Goal: Task Accomplishment & Management: Complete application form

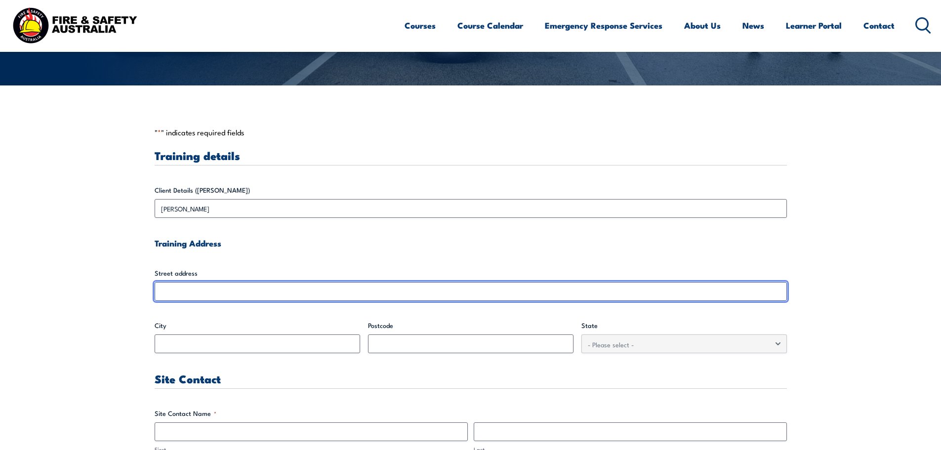
click at [283, 289] on input "Street address" at bounding box center [471, 291] width 632 height 19
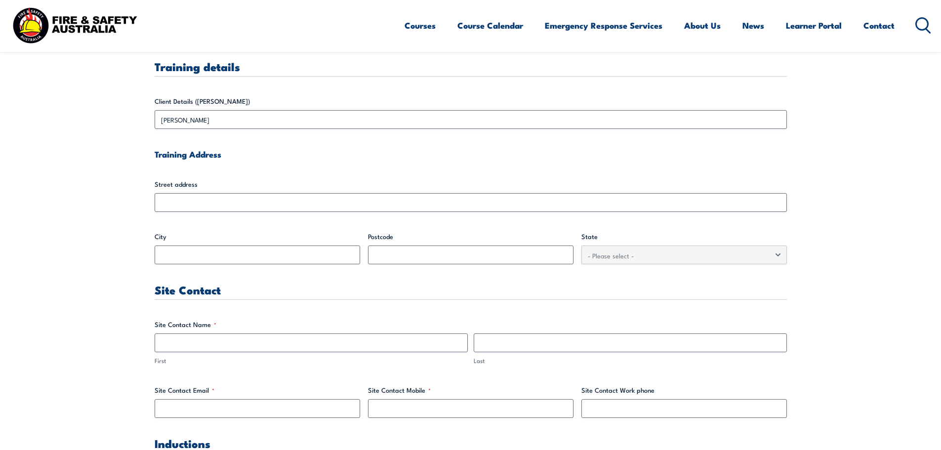
scroll to position [296, 0]
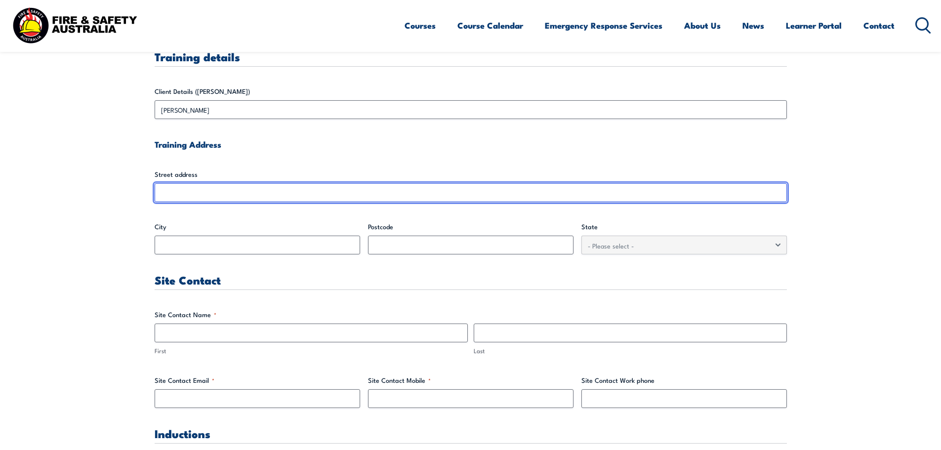
click at [224, 200] on input "Street address" at bounding box center [471, 192] width 632 height 19
click at [239, 185] on input "Street address" at bounding box center [471, 192] width 632 height 19
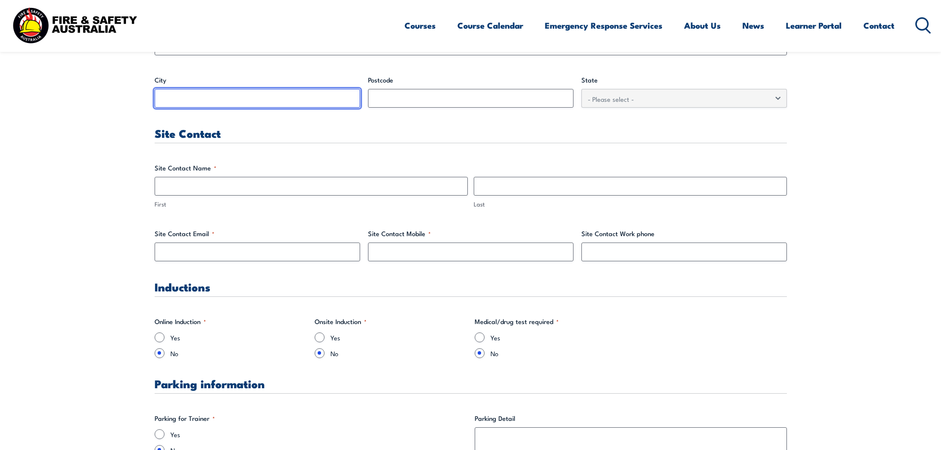
click at [195, 102] on input "City" at bounding box center [257, 98] width 205 height 19
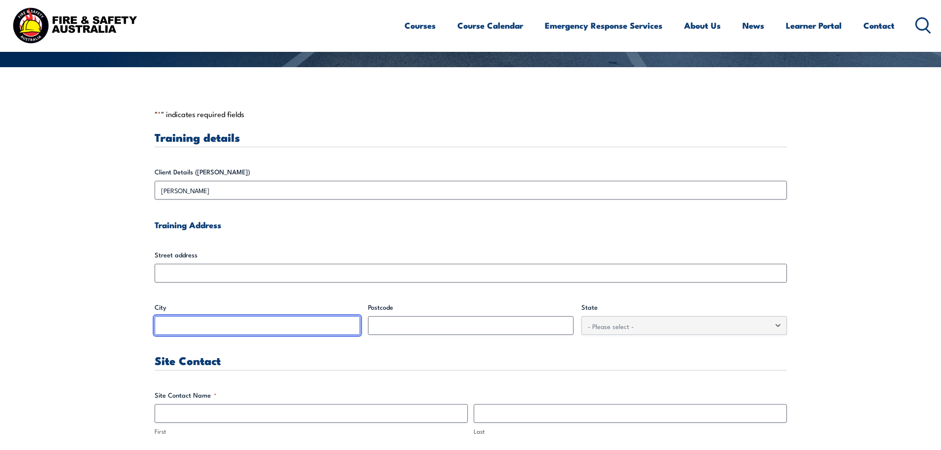
scroll to position [196, 0]
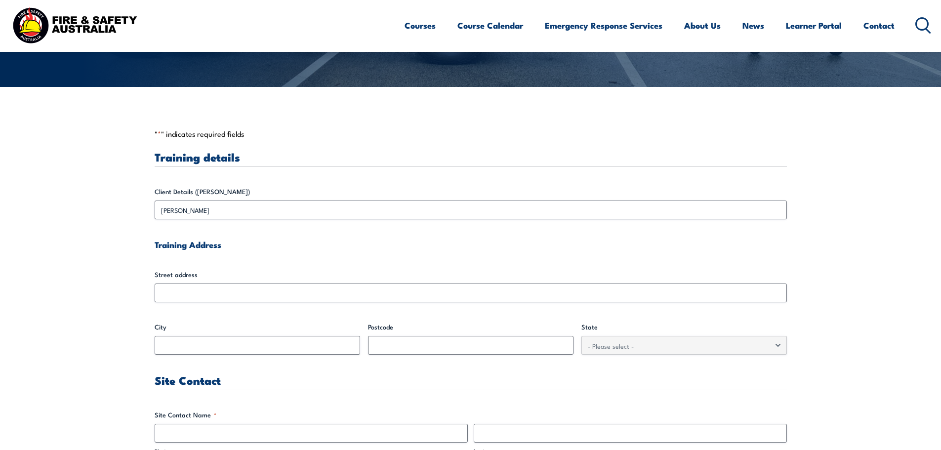
click at [190, 282] on div "Street address" at bounding box center [471, 286] width 632 height 33
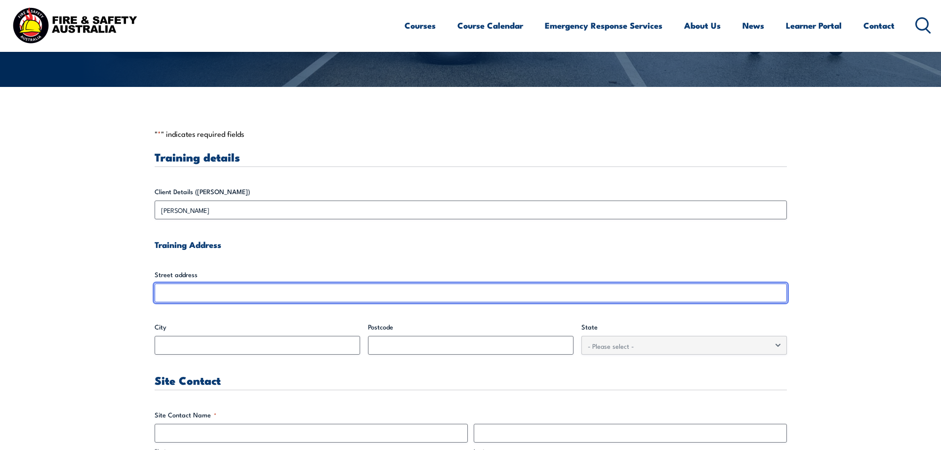
click at [191, 293] on input "Street address" at bounding box center [471, 292] width 632 height 19
click at [191, 291] on input "Street address" at bounding box center [471, 292] width 632 height 19
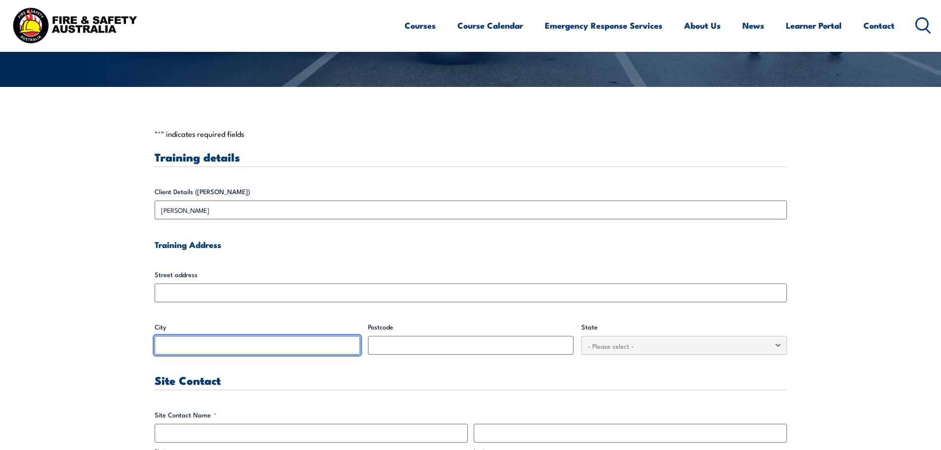
click at [196, 346] on input "City" at bounding box center [257, 345] width 205 height 19
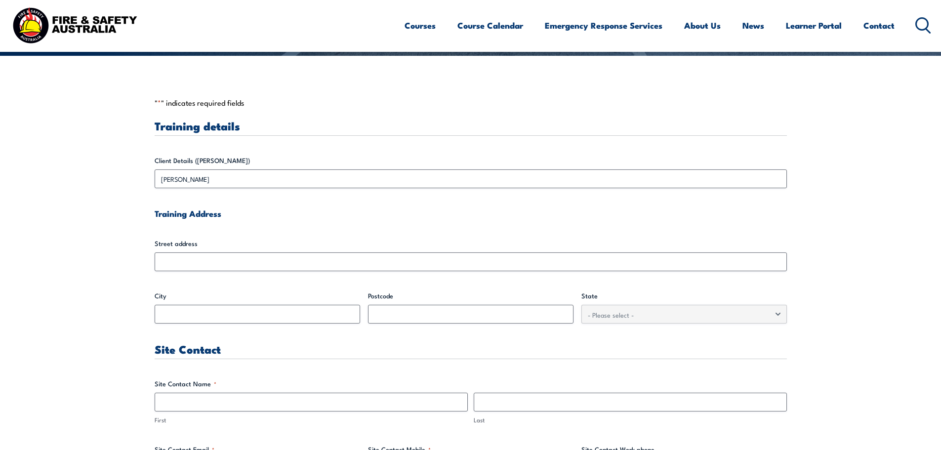
scroll to position [344, 0]
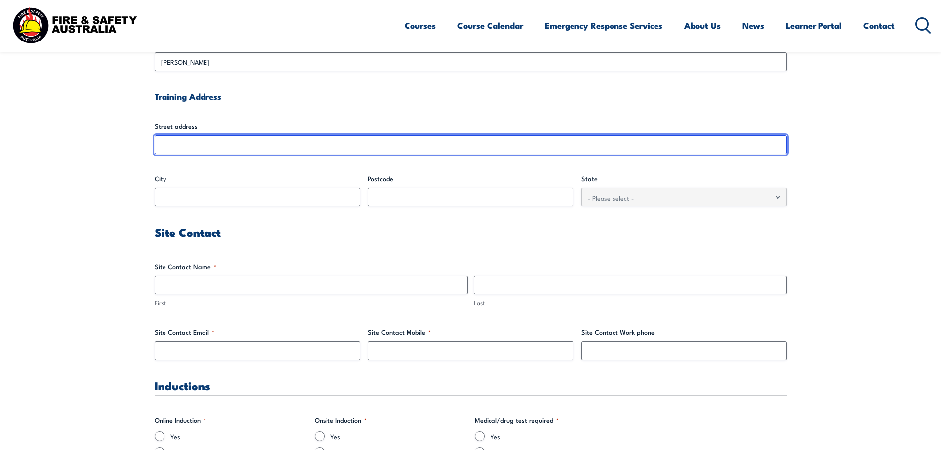
click at [459, 147] on input "Street address" at bounding box center [471, 144] width 632 height 19
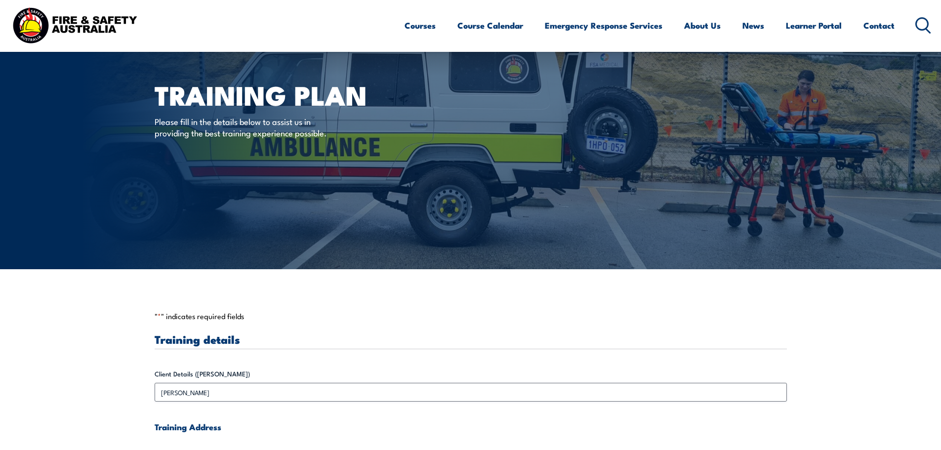
scroll to position [0, 0]
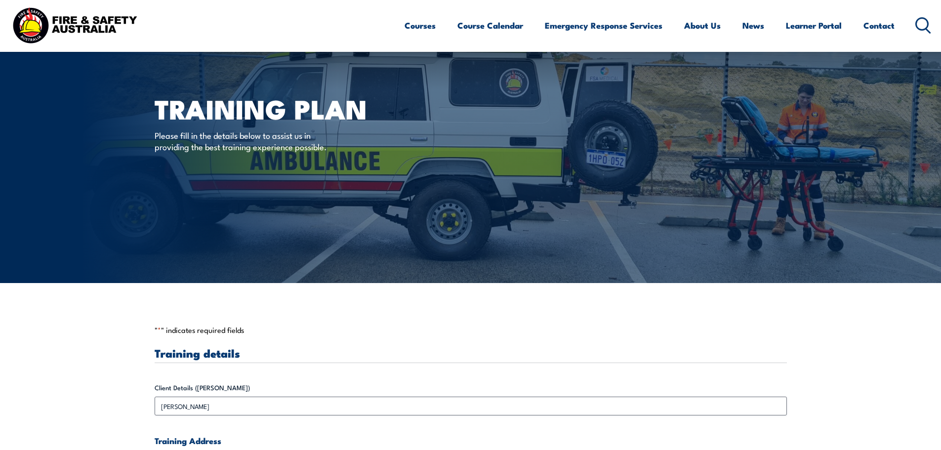
click at [105, 242] on img at bounding box center [470, 141] width 941 height 283
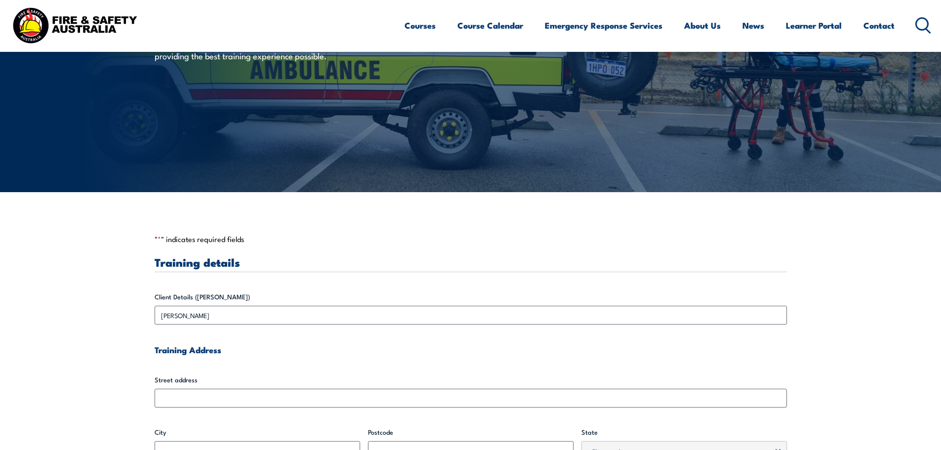
scroll to position [198, 0]
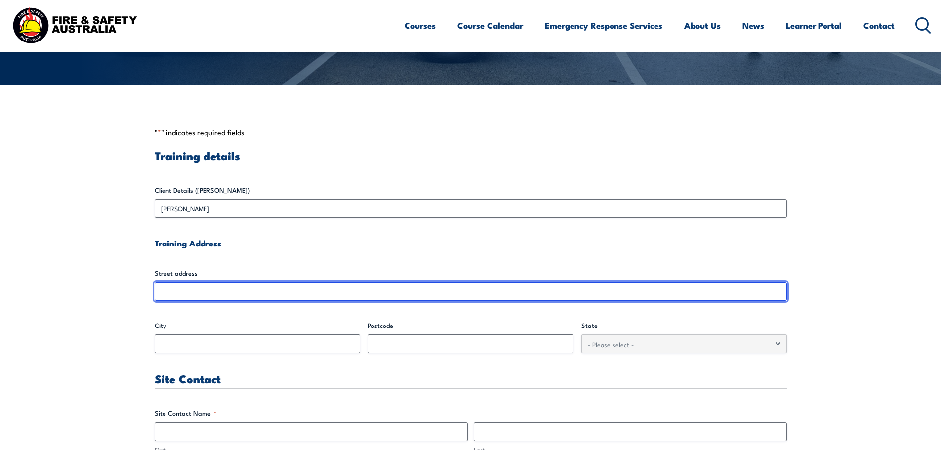
click at [187, 284] on input "Street address" at bounding box center [471, 291] width 632 height 19
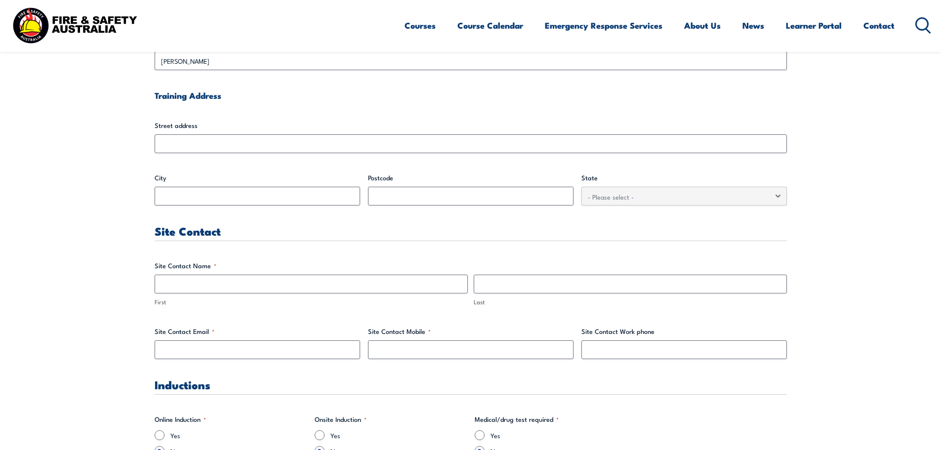
scroll to position [346, 0]
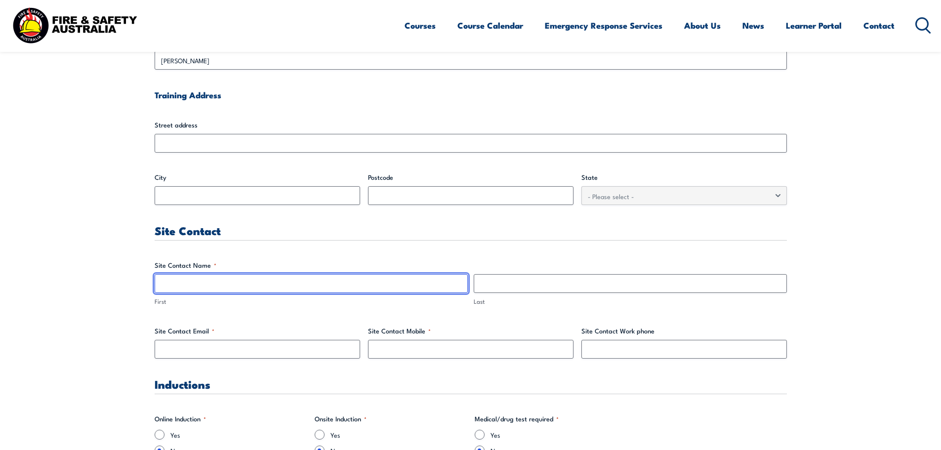
click at [196, 288] on input "First" at bounding box center [311, 283] width 313 height 19
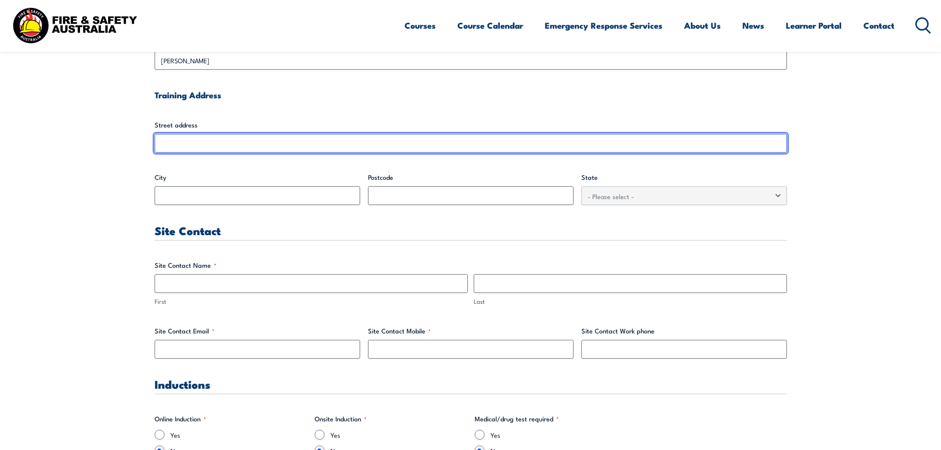
click at [180, 147] on input "Street address" at bounding box center [471, 143] width 632 height 19
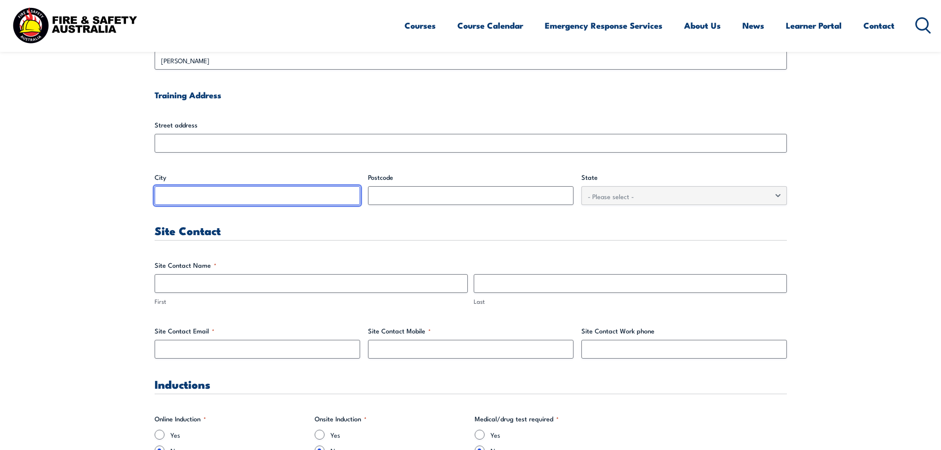
click at [204, 200] on input "City" at bounding box center [257, 195] width 205 height 19
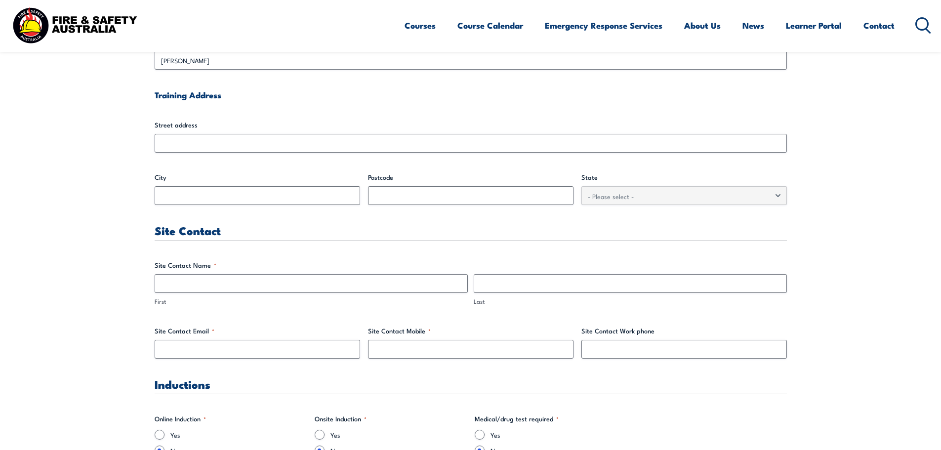
click at [249, 263] on fieldset "Site Contact Name * First Last" at bounding box center [471, 283] width 632 height 46
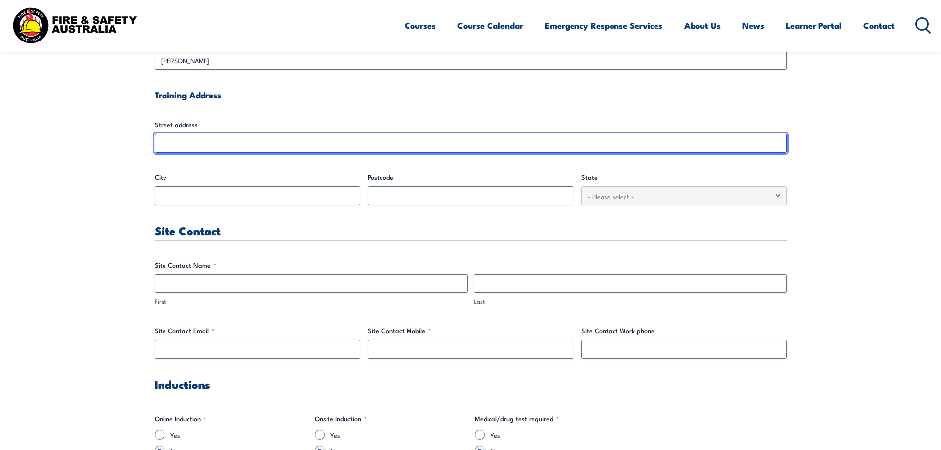
click at [197, 142] on input "Street address" at bounding box center [471, 143] width 632 height 19
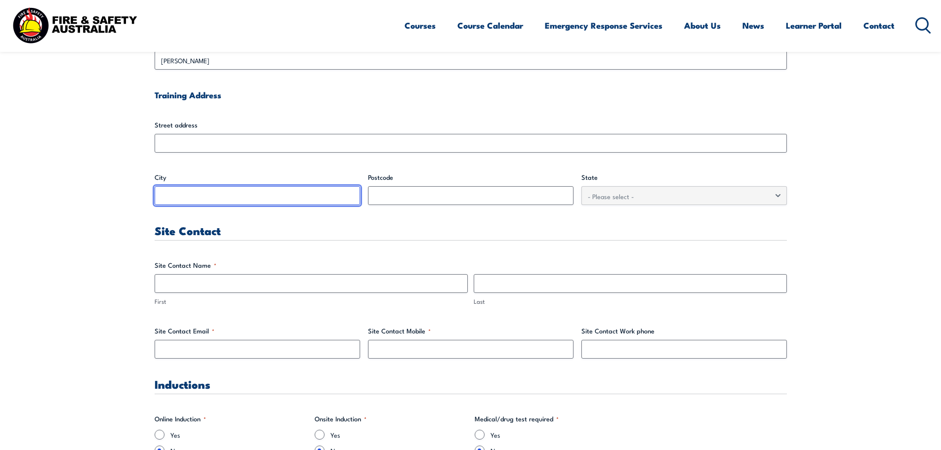
click at [189, 199] on input "City" at bounding box center [257, 195] width 205 height 19
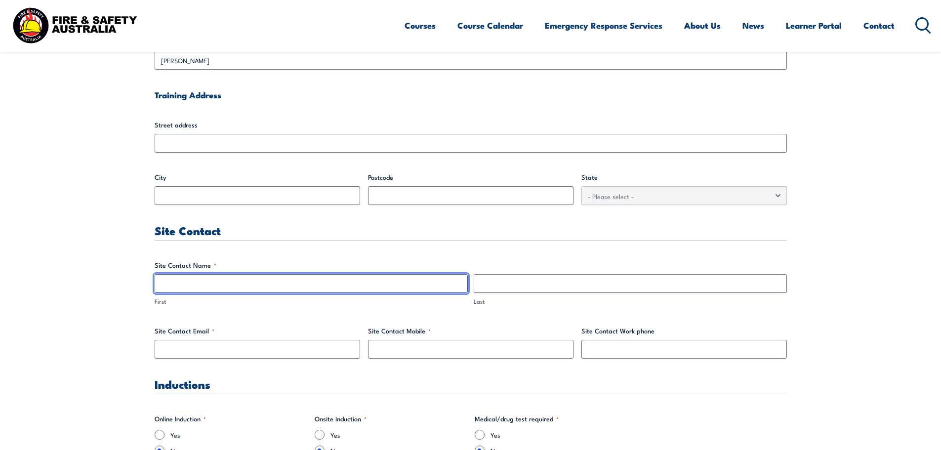
click at [184, 287] on input "First" at bounding box center [311, 283] width 313 height 19
type input "sss"
drag, startPoint x: 170, startPoint y: 285, endPoint x: 25, endPoint y: 258, distance: 147.1
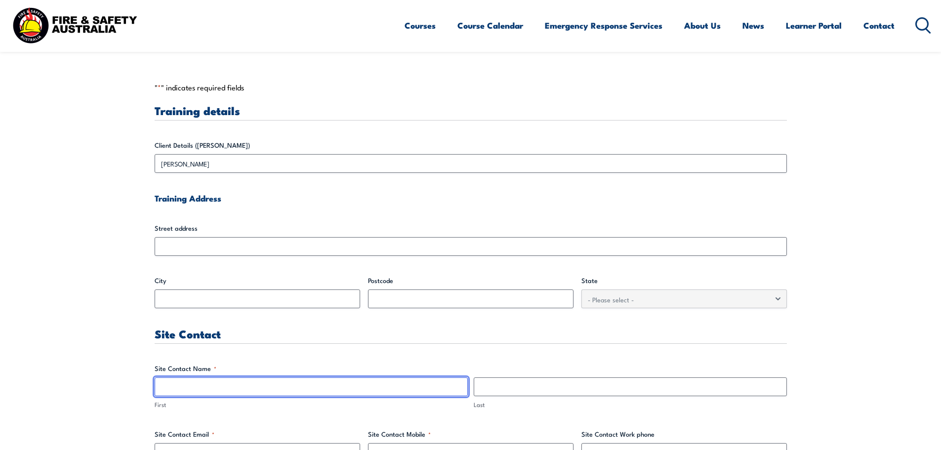
scroll to position [332, 0]
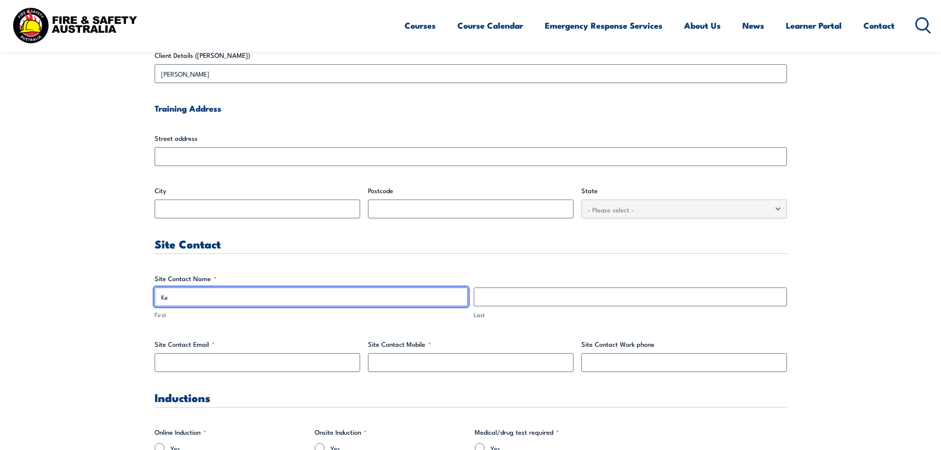
type input "K"
type input "D"
type input "[PERSON_NAME]"
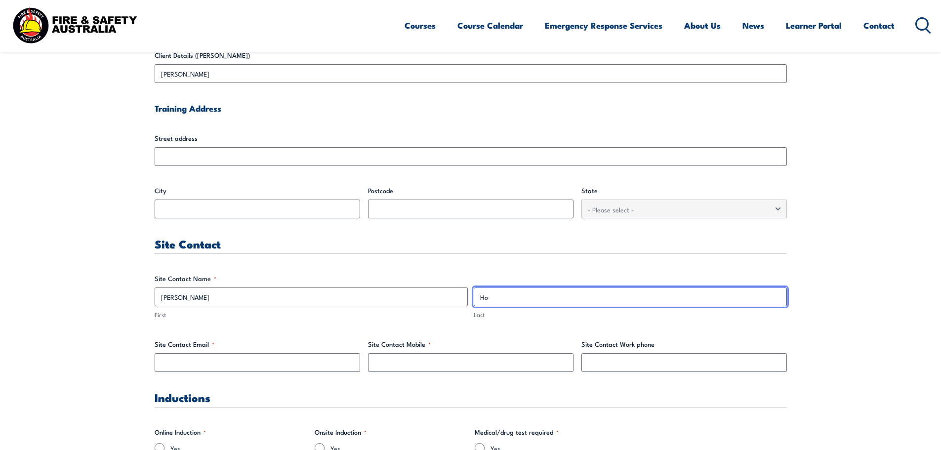
type input "Ho"
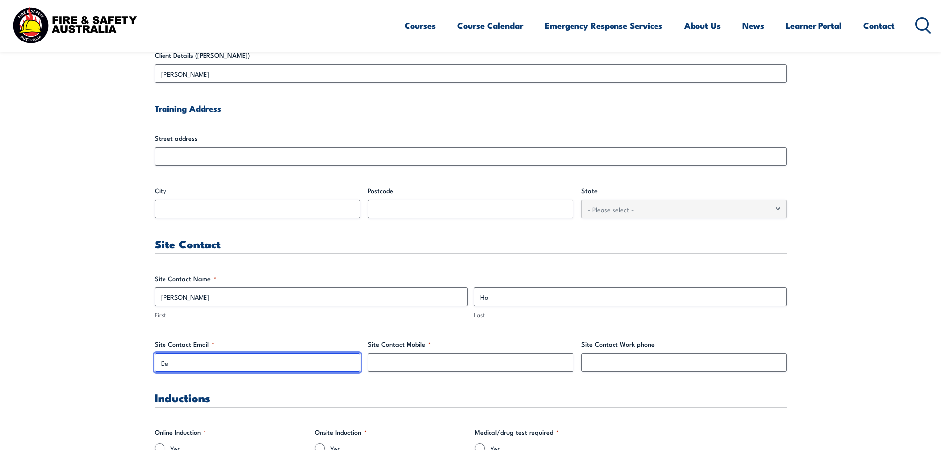
type input "D"
click at [291, 361] on input "[PERSON_NAME]." at bounding box center [257, 362] width 205 height 19
type input "[PERSON_NAME][EMAIL_ADDRESS][DOMAIN_NAME]"
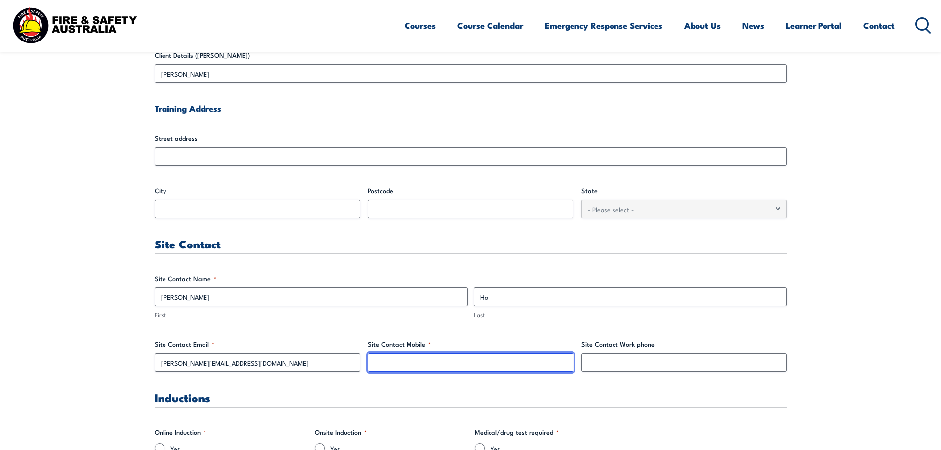
type input "0"
click at [404, 360] on input "04" at bounding box center [470, 362] width 205 height 19
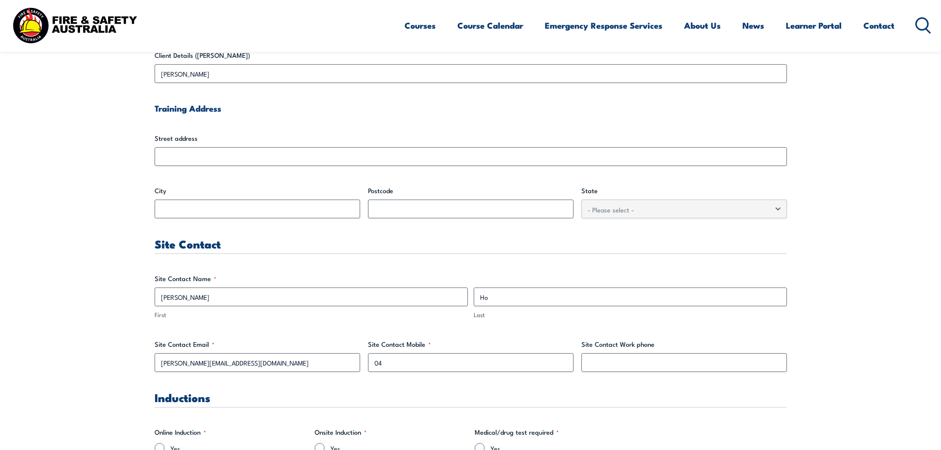
click at [395, 394] on h3 "Inductions" at bounding box center [471, 397] width 632 height 11
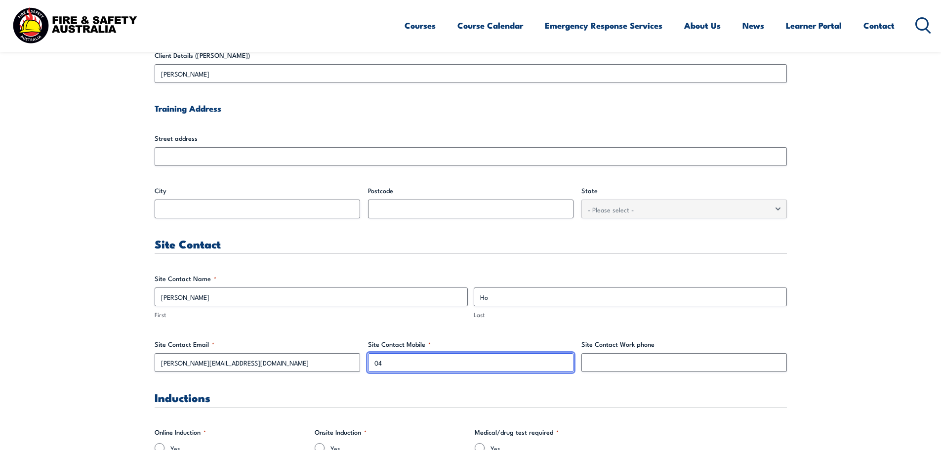
click at [393, 361] on input "04" at bounding box center [470, 362] width 205 height 19
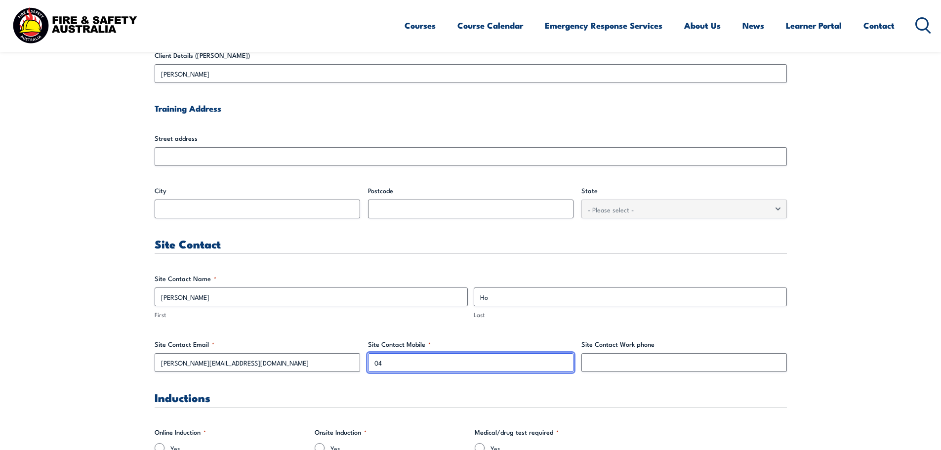
click at [395, 362] on input "04" at bounding box center [470, 362] width 205 height 19
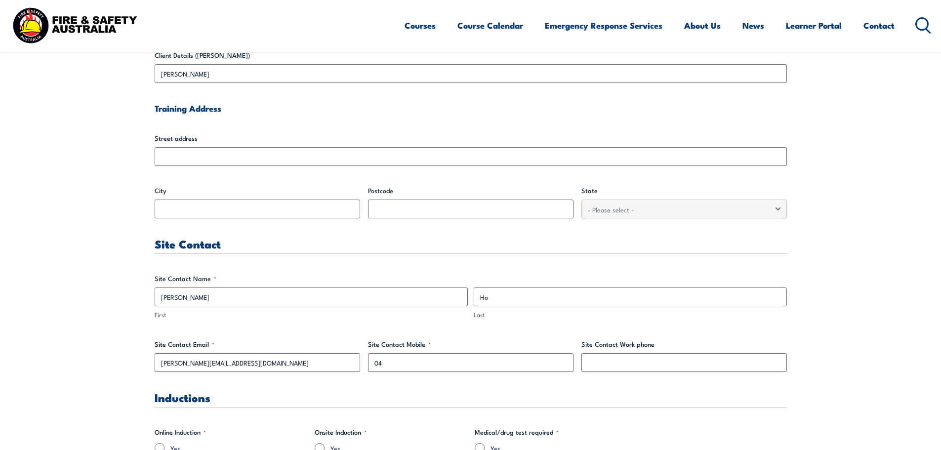
click at [374, 392] on h3 "Inductions" at bounding box center [471, 397] width 632 height 11
drag, startPoint x: 279, startPoint y: 398, endPoint x: 92, endPoint y: 403, distance: 186.8
drag, startPoint x: 153, startPoint y: 403, endPoint x: 272, endPoint y: 398, distance: 119.1
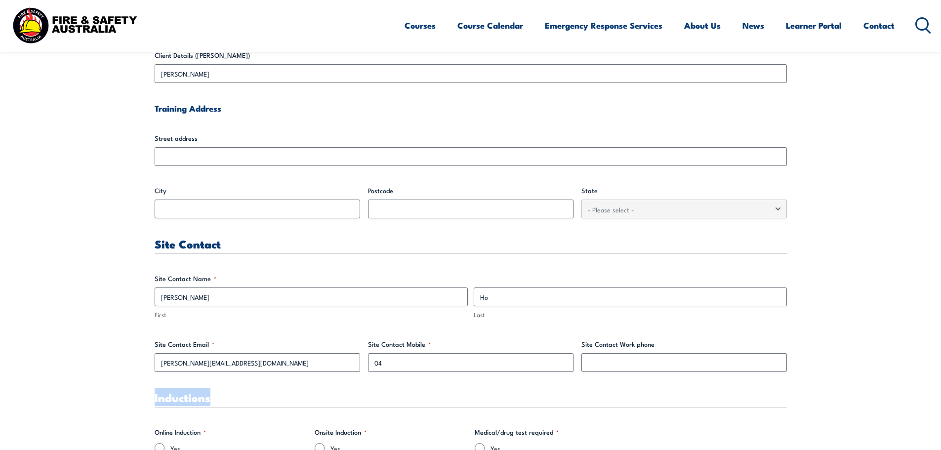
click at [272, 398] on h3 "Inductions" at bounding box center [471, 397] width 632 height 11
drag, startPoint x: 224, startPoint y: 395, endPoint x: 105, endPoint y: 397, distance: 119.5
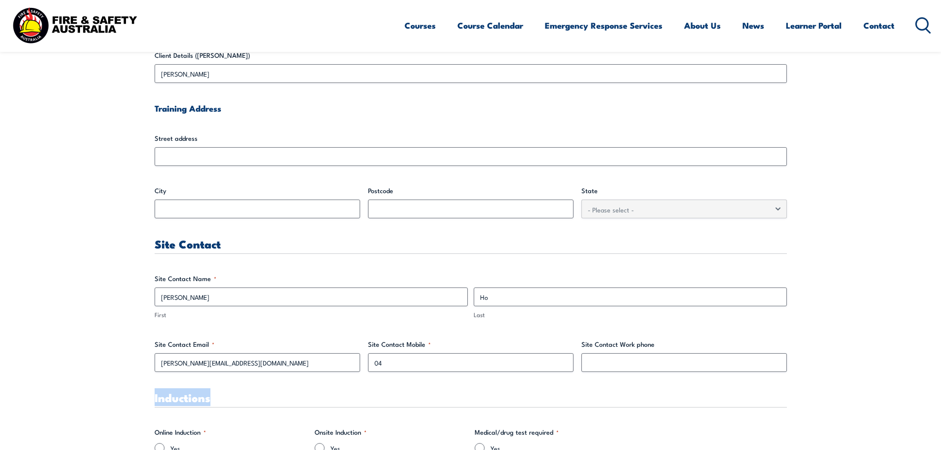
click at [251, 405] on div "Inductions" at bounding box center [471, 400] width 632 height 16
drag, startPoint x: 237, startPoint y: 400, endPoint x: 120, endPoint y: 403, distance: 116.1
click at [244, 399] on h3 "Inductions" at bounding box center [471, 397] width 632 height 11
click at [223, 394] on h3 "Inductions" at bounding box center [471, 397] width 632 height 11
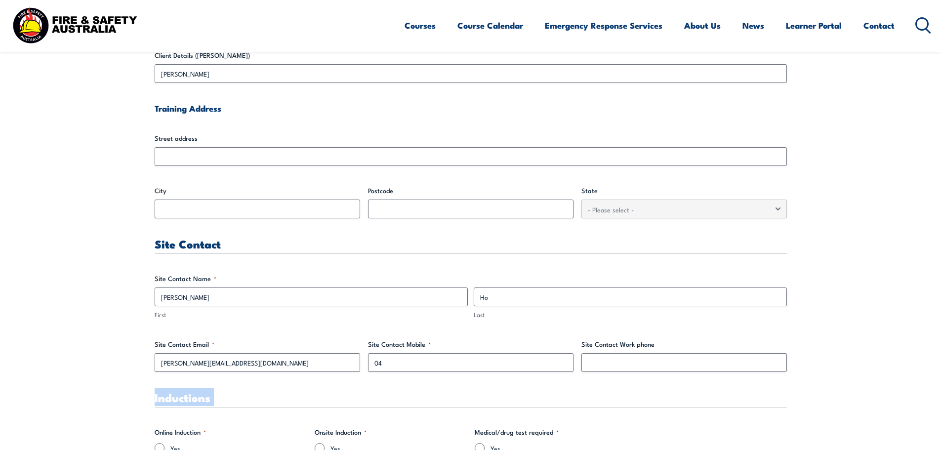
drag, startPoint x: 223, startPoint y: 394, endPoint x: 138, endPoint y: 398, distance: 85.0
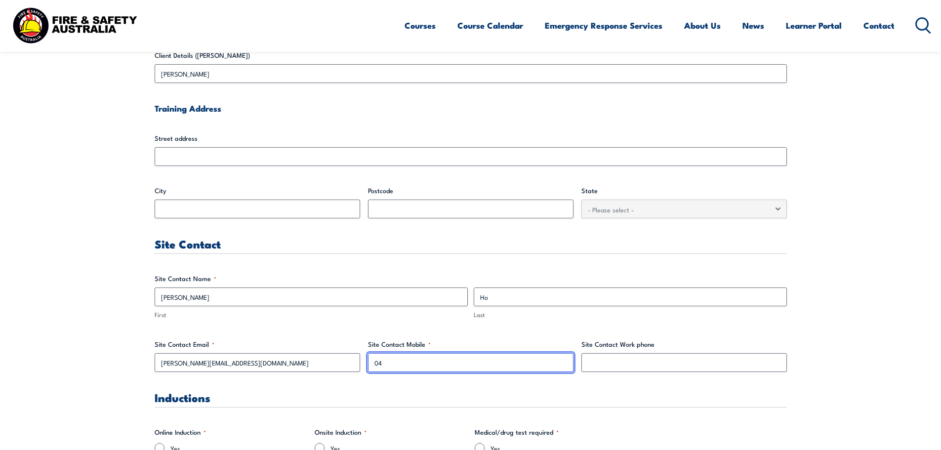
click at [415, 369] on input "04" at bounding box center [470, 362] width 205 height 19
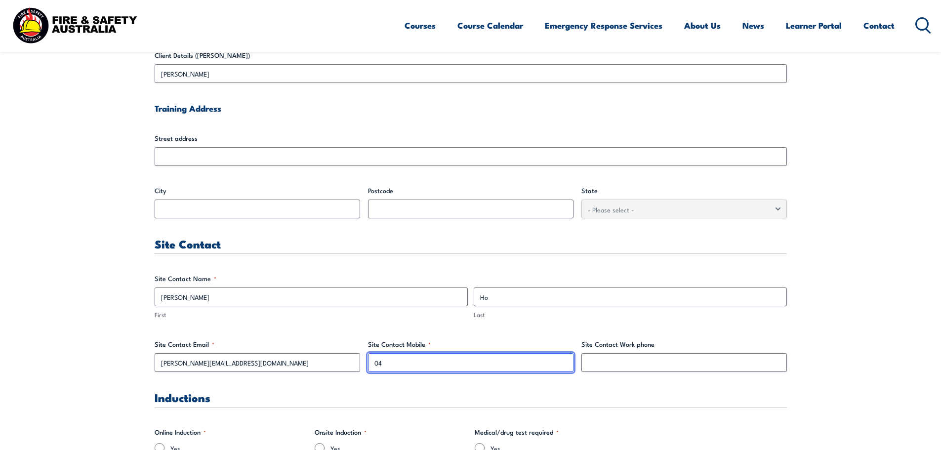
click at [498, 357] on input "04" at bounding box center [470, 362] width 205 height 19
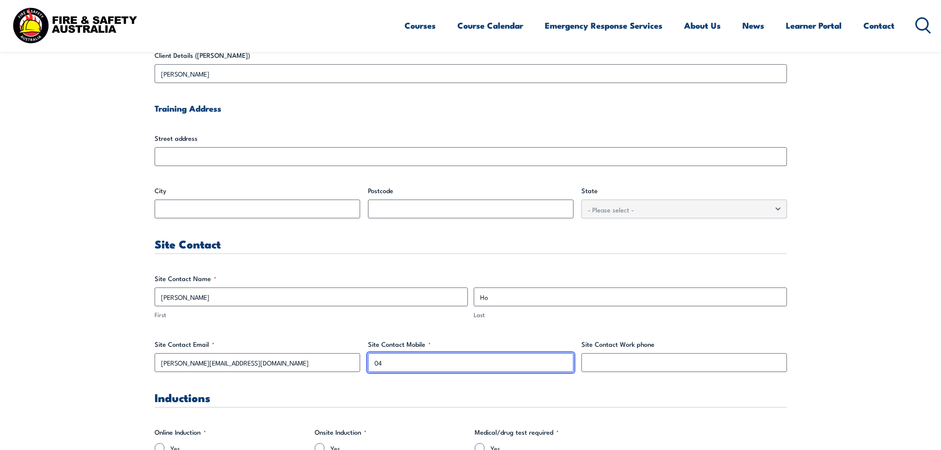
click at [428, 363] on input "04" at bounding box center [470, 362] width 205 height 19
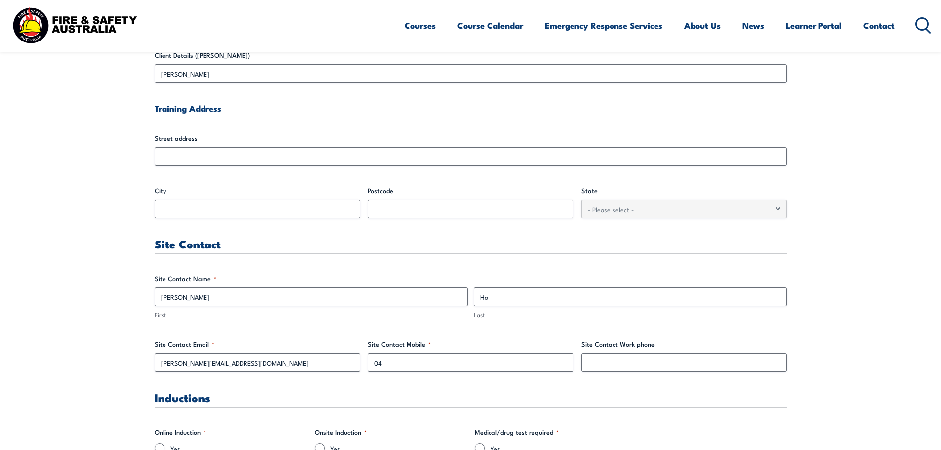
click at [329, 145] on div "Street address" at bounding box center [471, 149] width 632 height 33
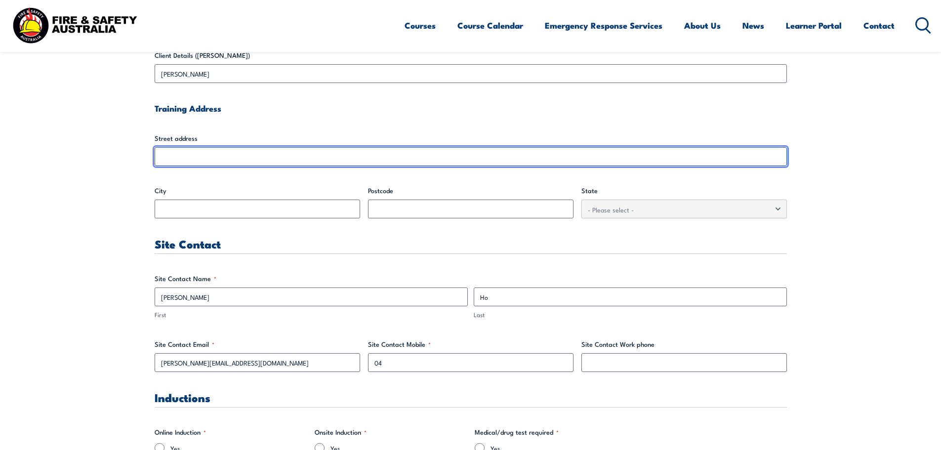
click at [322, 159] on input "Street address" at bounding box center [471, 156] width 632 height 19
click at [322, 155] on input "Street address" at bounding box center [471, 156] width 632 height 19
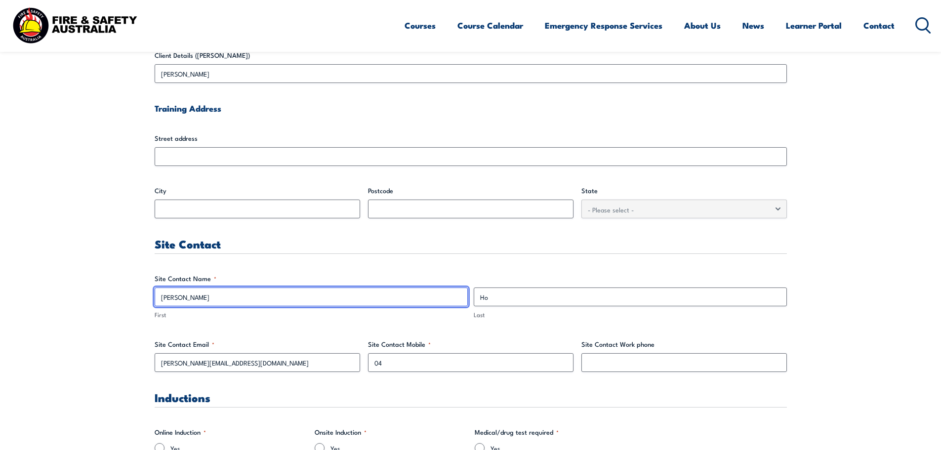
click at [194, 290] on input "[PERSON_NAME]" at bounding box center [311, 296] width 313 height 19
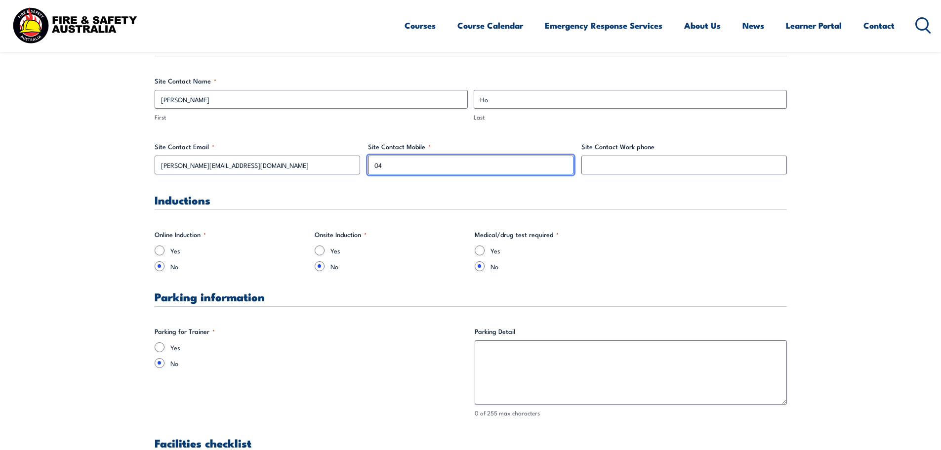
click at [398, 165] on input "04" at bounding box center [470, 165] width 205 height 19
type input "0413292275"
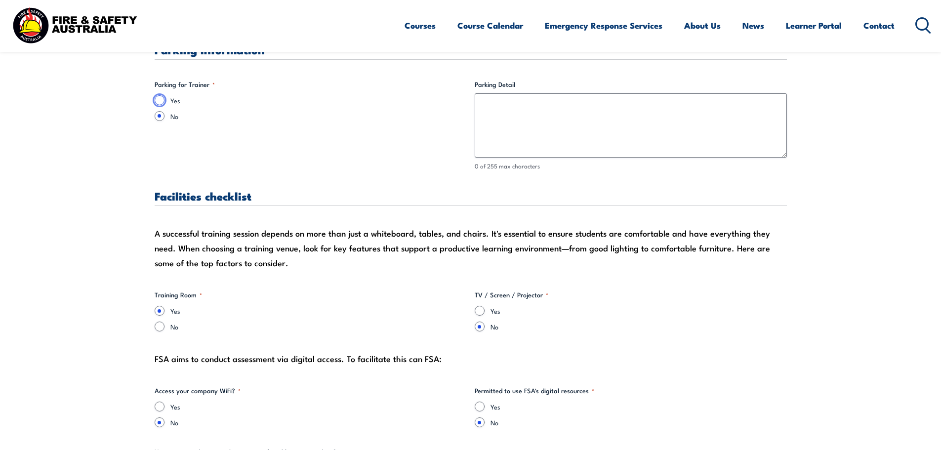
click at [158, 102] on input "Yes" at bounding box center [160, 100] width 10 height 10
radio input "true"
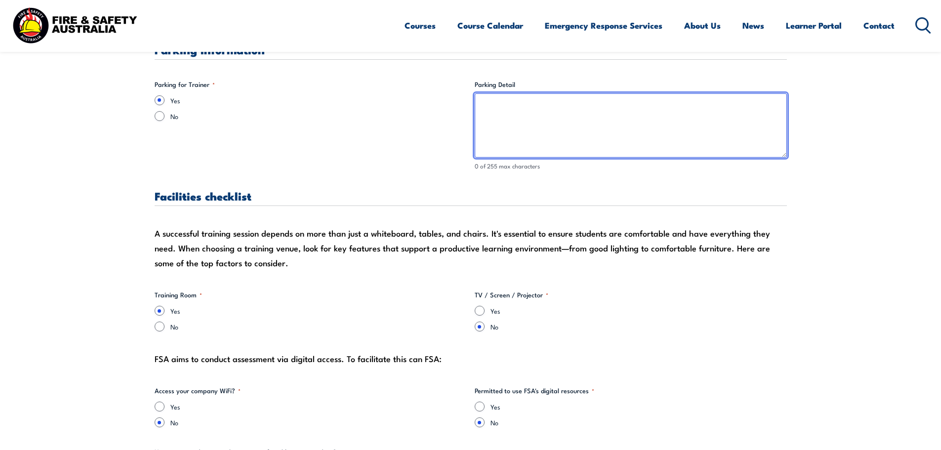
click at [557, 136] on textarea "Parking Detail" at bounding box center [631, 125] width 312 height 64
type textarea "Call [PERSON_NAME] Site contact"
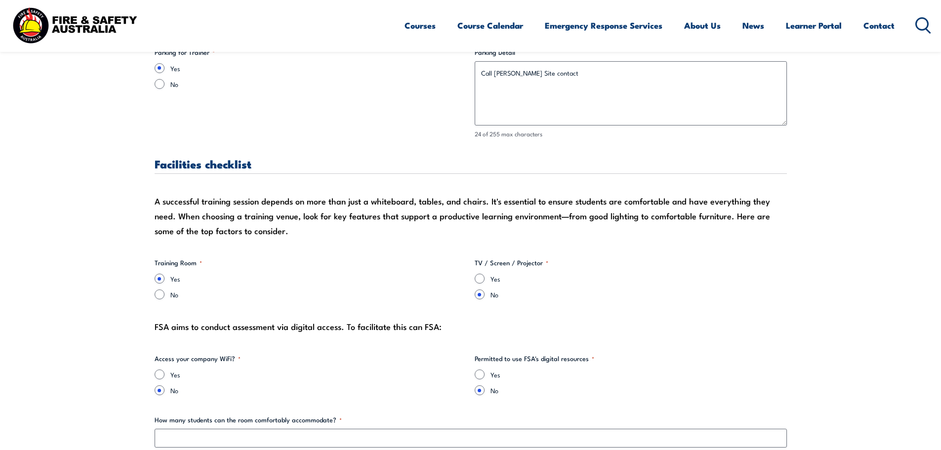
scroll to position [826, 0]
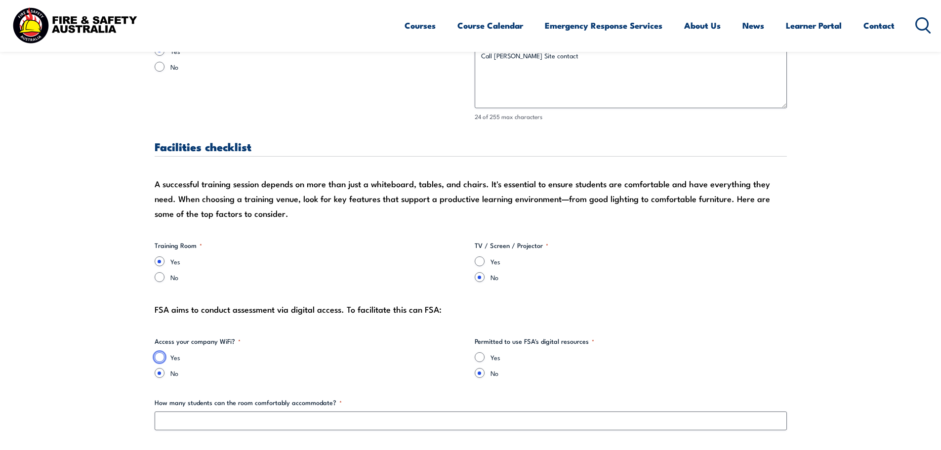
click at [158, 357] on input "Yes" at bounding box center [160, 357] width 10 height 10
radio input "true"
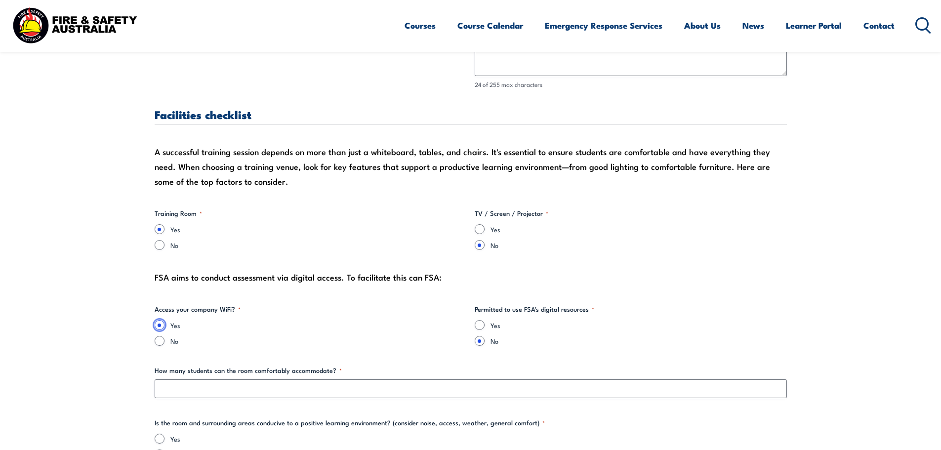
scroll to position [876, 0]
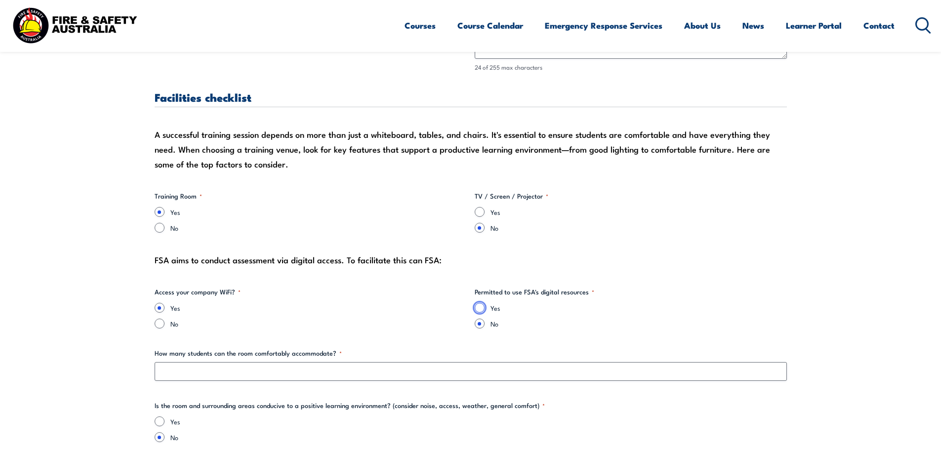
click at [481, 310] on input "Yes" at bounding box center [480, 308] width 10 height 10
radio input "true"
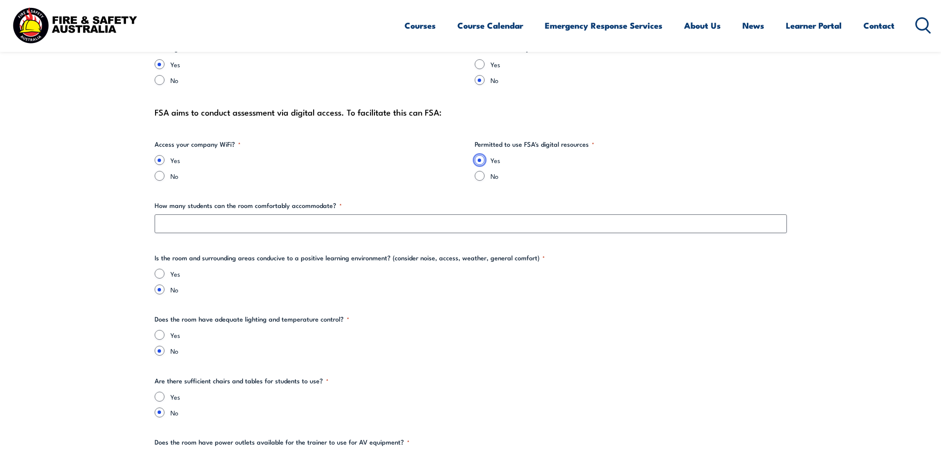
scroll to position [1024, 0]
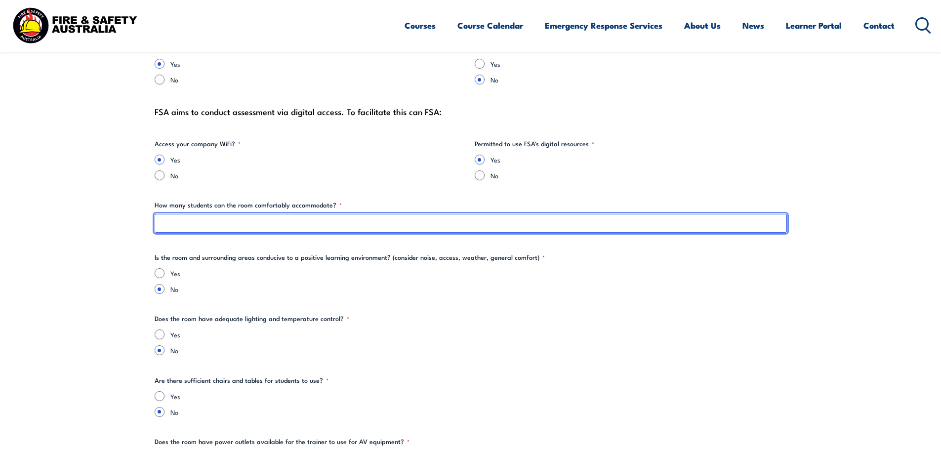
click at [215, 229] on input "How many students can the room comfortably accommodate? *" at bounding box center [471, 223] width 632 height 19
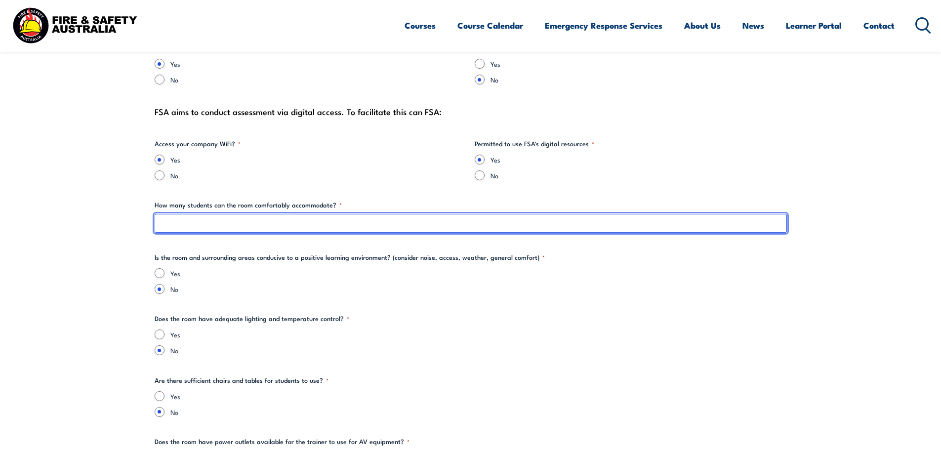
click at [258, 231] on input "How many students can the room comfortably accommodate? *" at bounding box center [471, 223] width 632 height 19
type input "15 x 2"
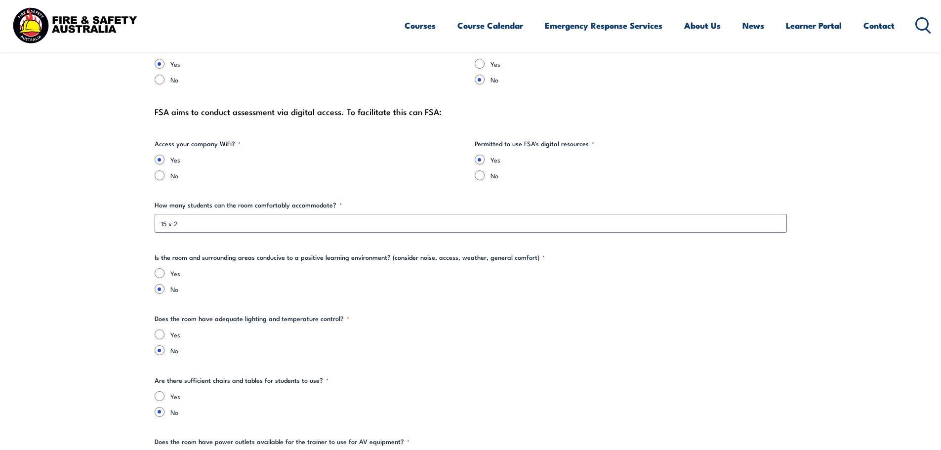
click at [165, 276] on div "Yes" at bounding box center [471, 273] width 632 height 10
click at [162, 274] on input "Yes" at bounding box center [160, 273] width 10 height 10
radio input "true"
click at [165, 332] on div "Yes" at bounding box center [471, 334] width 632 height 10
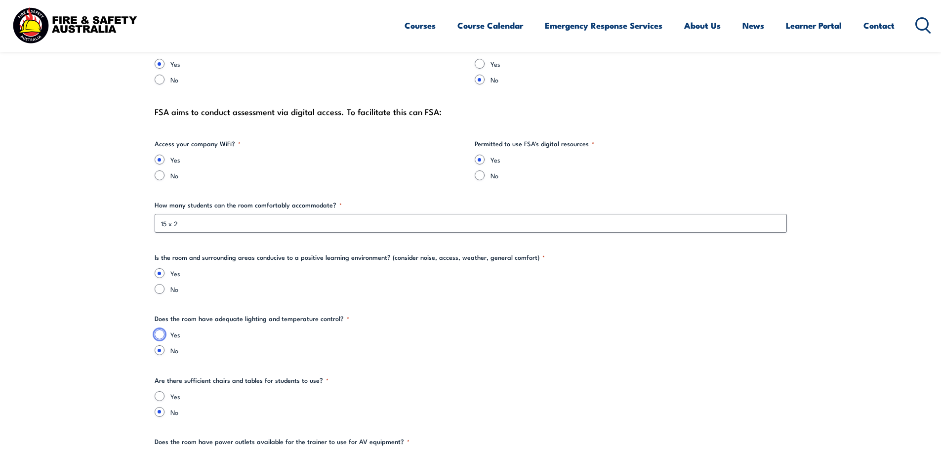
click at [160, 333] on input "Yes" at bounding box center [160, 334] width 10 height 10
radio input "true"
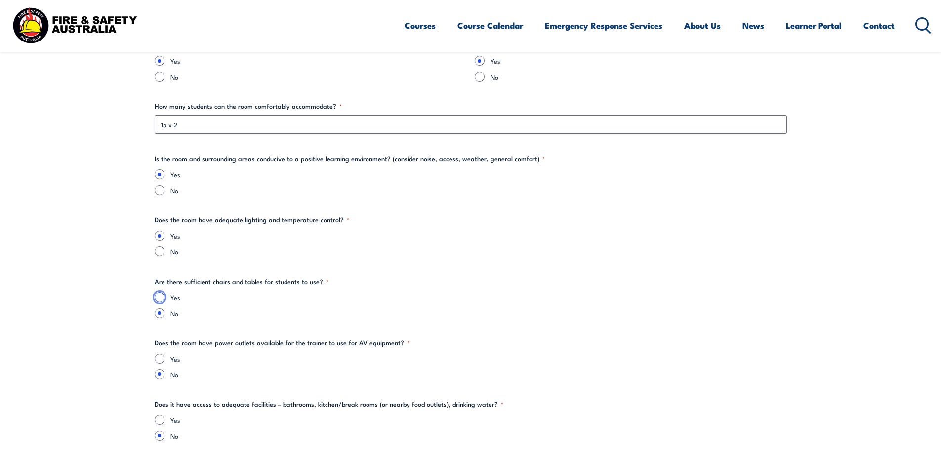
click at [159, 298] on input "Yes" at bounding box center [160, 297] width 10 height 10
radio input "true"
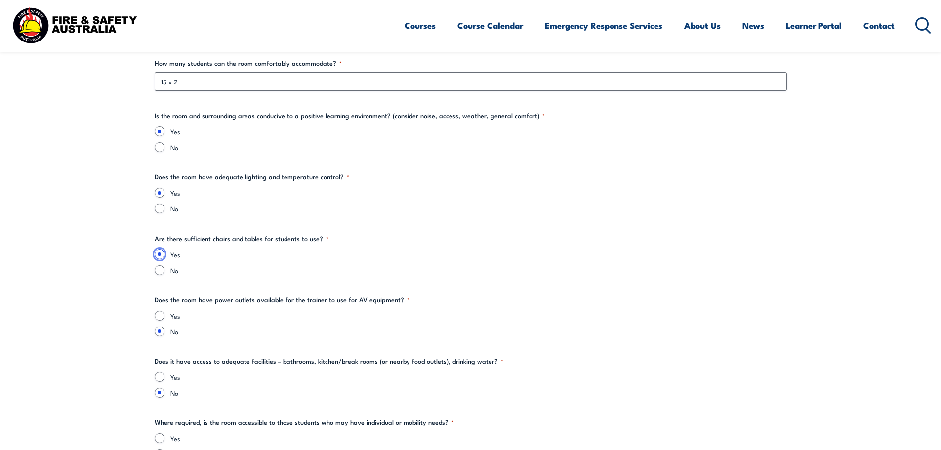
scroll to position [1221, 0]
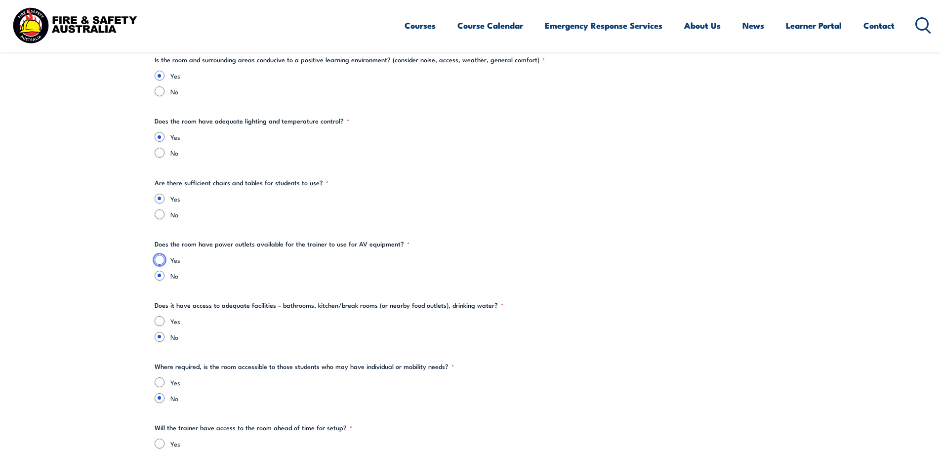
click at [157, 259] on input "Yes" at bounding box center [160, 260] width 10 height 10
radio input "true"
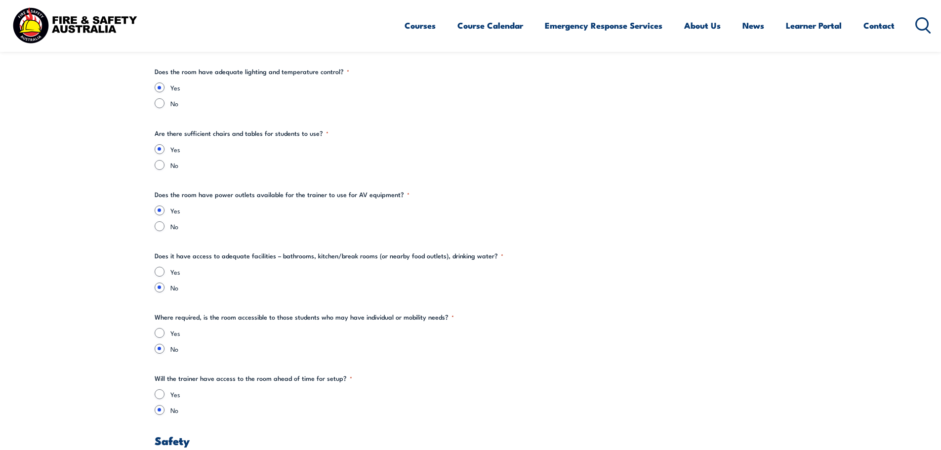
click at [159, 274] on input "Yes" at bounding box center [160, 272] width 10 height 10
radio input "true"
click at [160, 333] on input "Yes" at bounding box center [160, 333] width 10 height 10
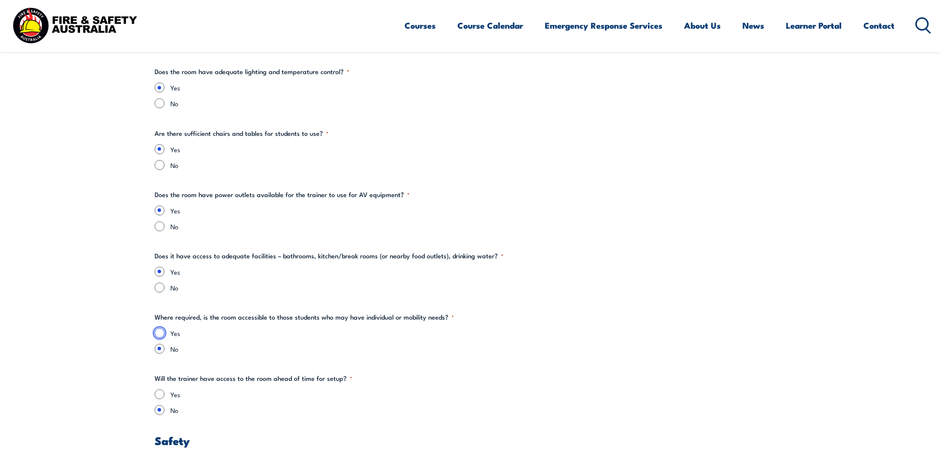
radio input "true"
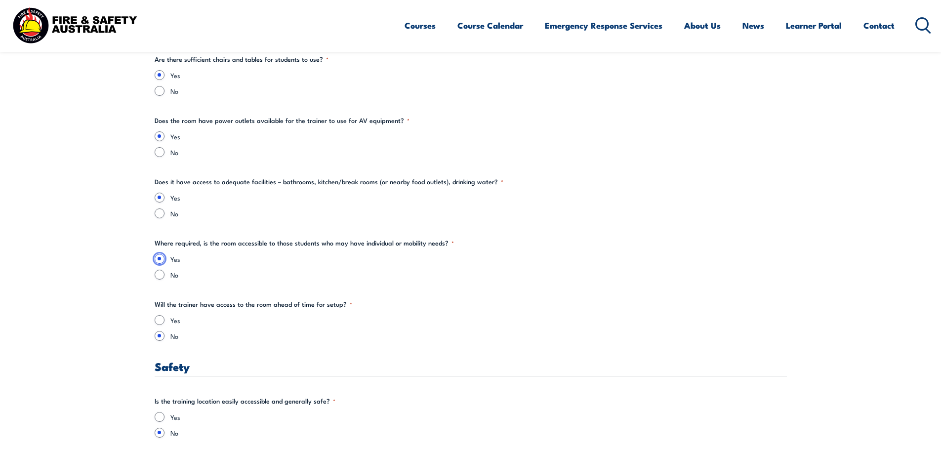
scroll to position [1419, 0]
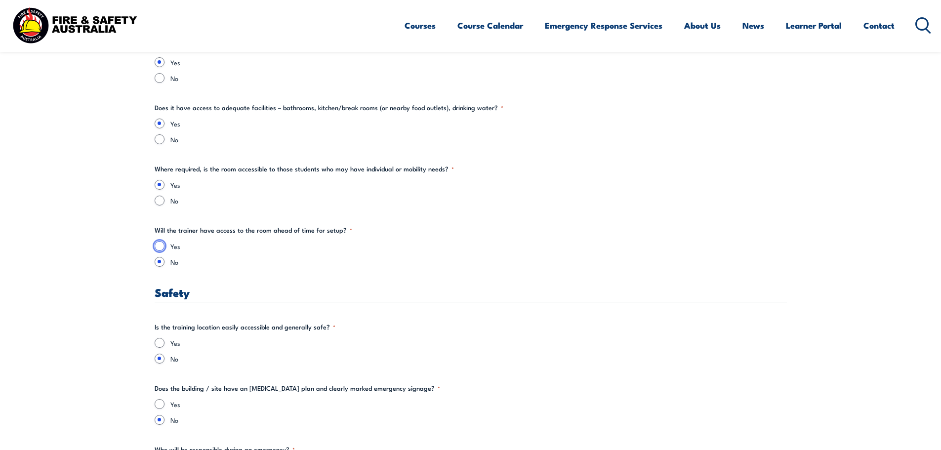
click at [158, 249] on input "Yes" at bounding box center [160, 246] width 10 height 10
radio input "true"
click at [87, 245] on section "" * " indicates required fields Training details Client Details ([PERSON_NAME])…" at bounding box center [470, 366] width 941 height 3004
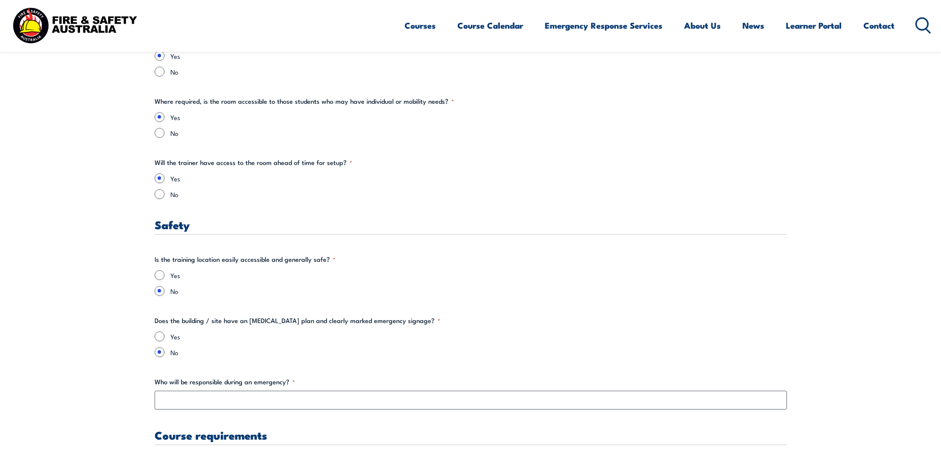
scroll to position [1616, 0]
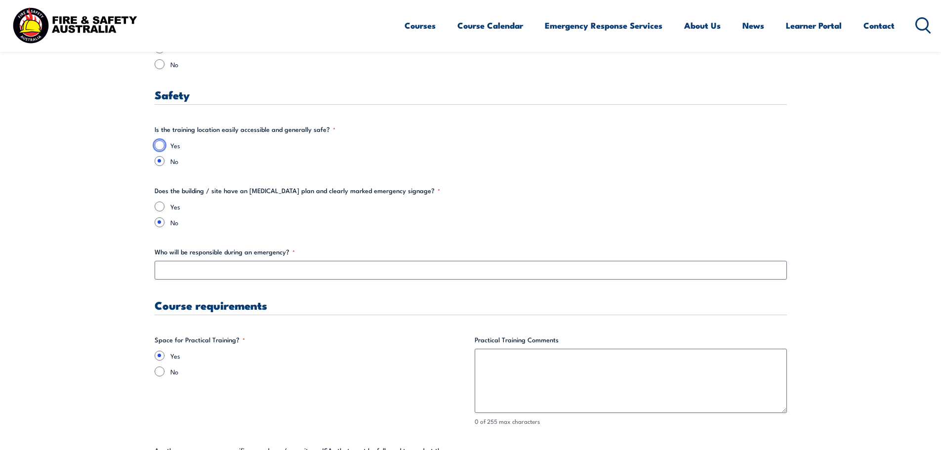
click at [158, 145] on input "Yes" at bounding box center [160, 145] width 10 height 10
radio input "true"
click at [160, 207] on input "Yes" at bounding box center [160, 206] width 10 height 10
radio input "true"
click at [46, 244] on section "" * " indicates required fields Training details Client Details ([PERSON_NAME])…" at bounding box center [470, 169] width 941 height 3004
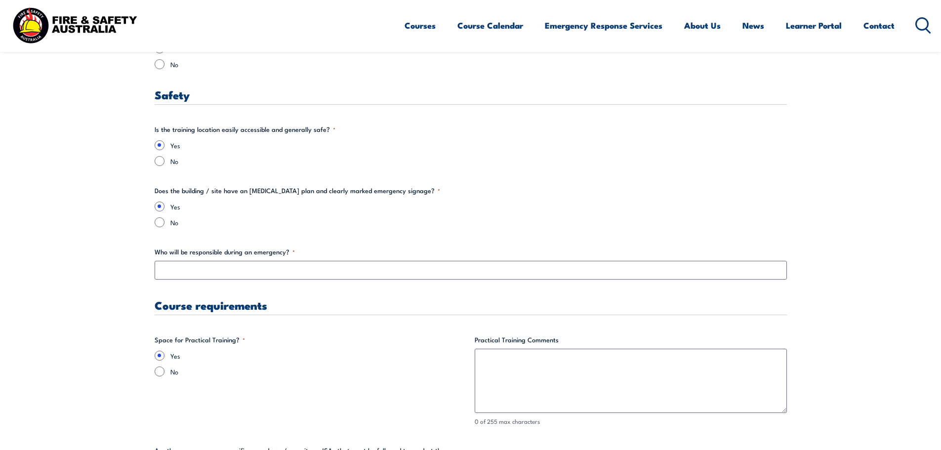
click at [69, 242] on section "" * " indicates required fields Training details Client Details ([PERSON_NAME])…" at bounding box center [470, 169] width 941 height 3004
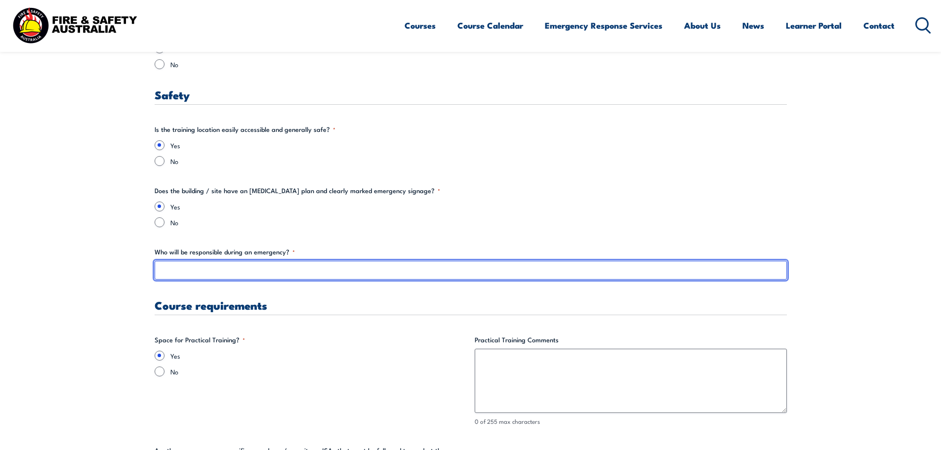
click at [228, 269] on input "Who will be responsible during an emergency? *" at bounding box center [471, 270] width 632 height 19
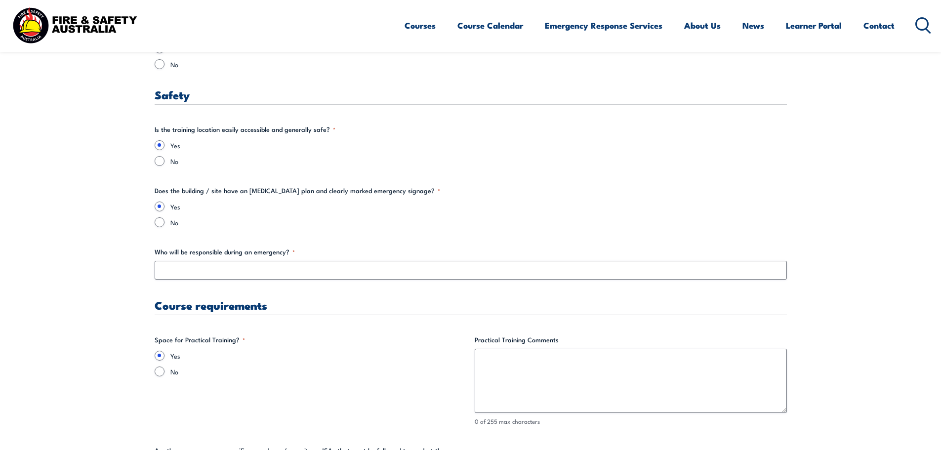
click at [136, 265] on section "" * " indicates required fields Training details Client Details ([PERSON_NAME])…" at bounding box center [470, 169] width 941 height 3004
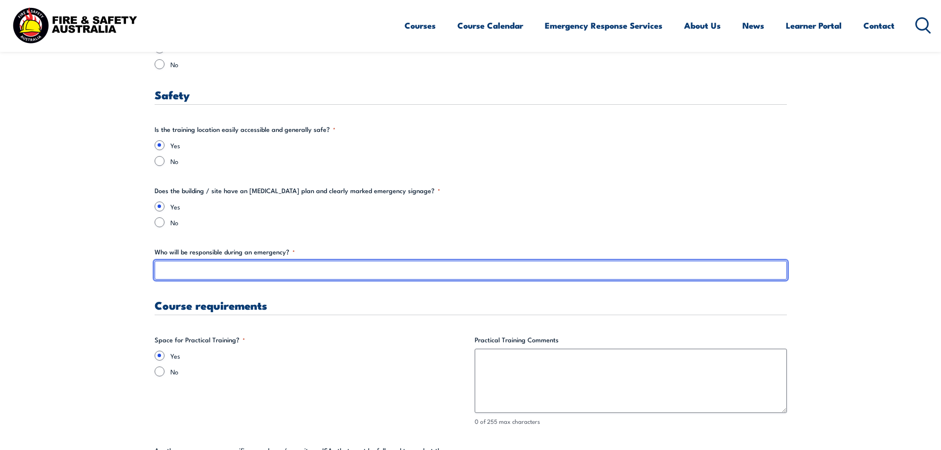
click at [265, 268] on input "Who will be responsible during an emergency? *" at bounding box center [471, 270] width 632 height 19
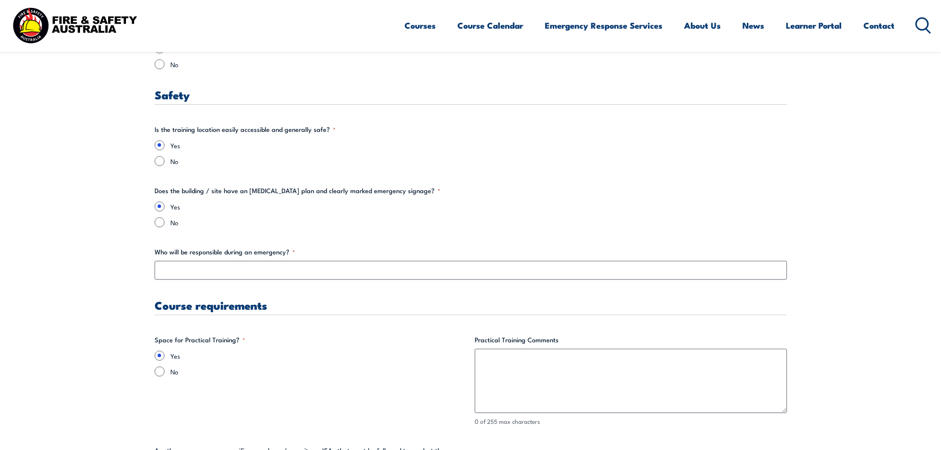
click at [84, 256] on section "" * " indicates required fields Training details Client Details ([PERSON_NAME])…" at bounding box center [470, 169] width 941 height 3004
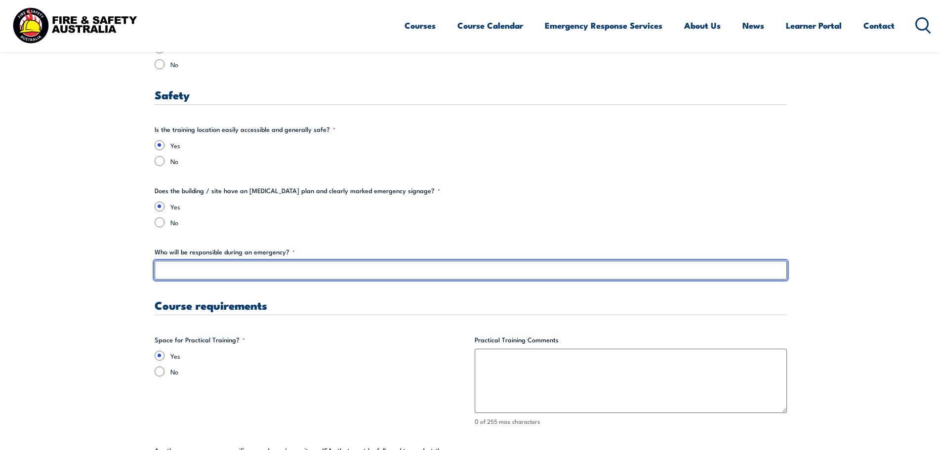
click at [226, 271] on input "Who will be responsible during an emergency? *" at bounding box center [471, 270] width 632 height 19
type input "Lendlease"
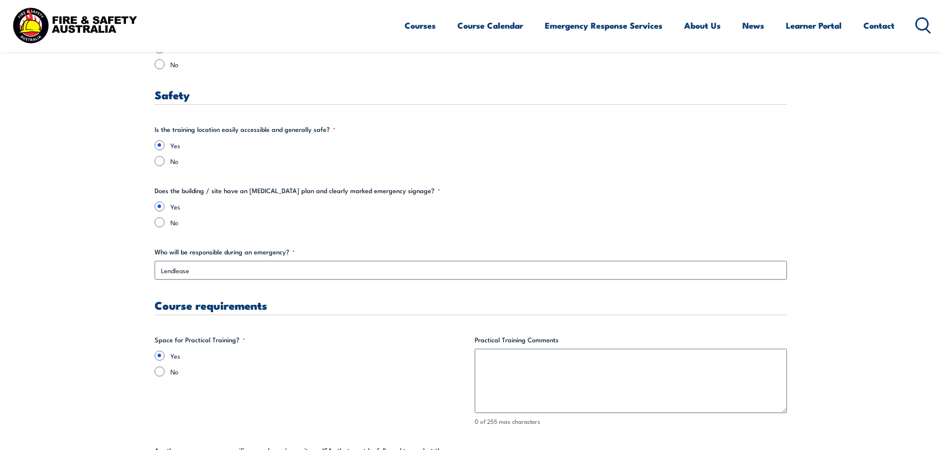
click at [82, 325] on section "" * " indicates required fields Training details Client Details ([PERSON_NAME])…" at bounding box center [470, 169] width 941 height 3004
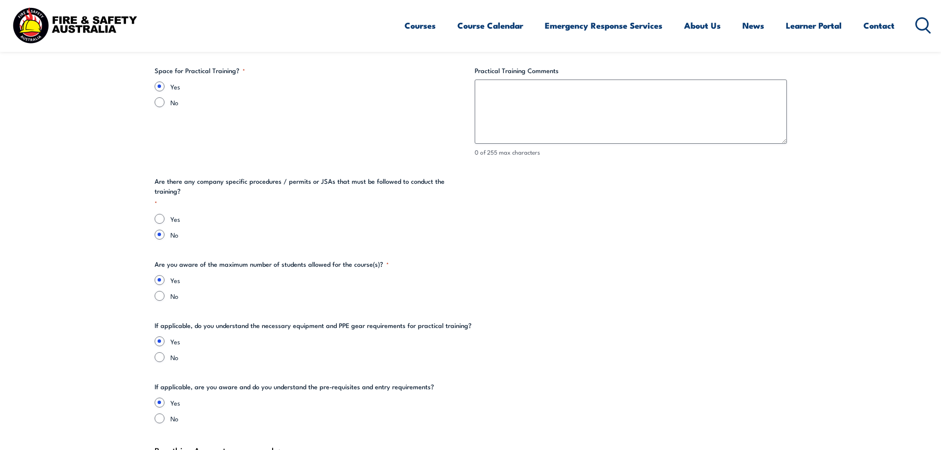
scroll to position [1863, 0]
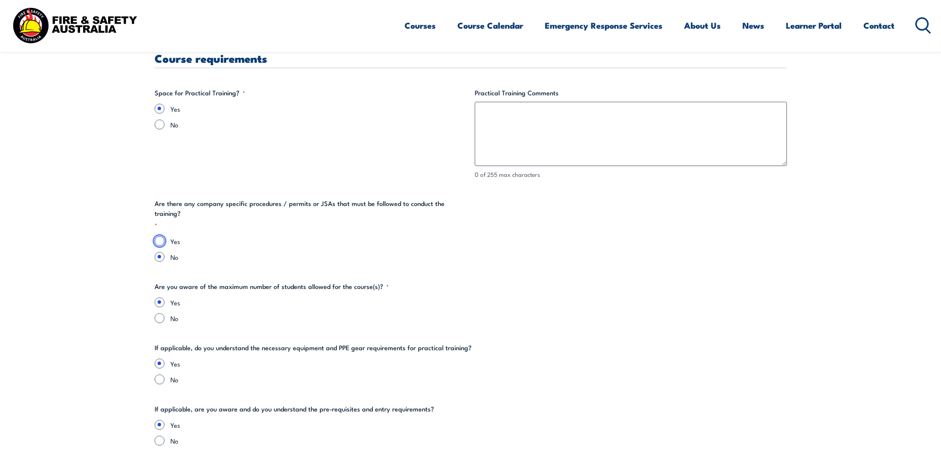
click at [160, 236] on input "Yes" at bounding box center [160, 241] width 10 height 10
radio input "true"
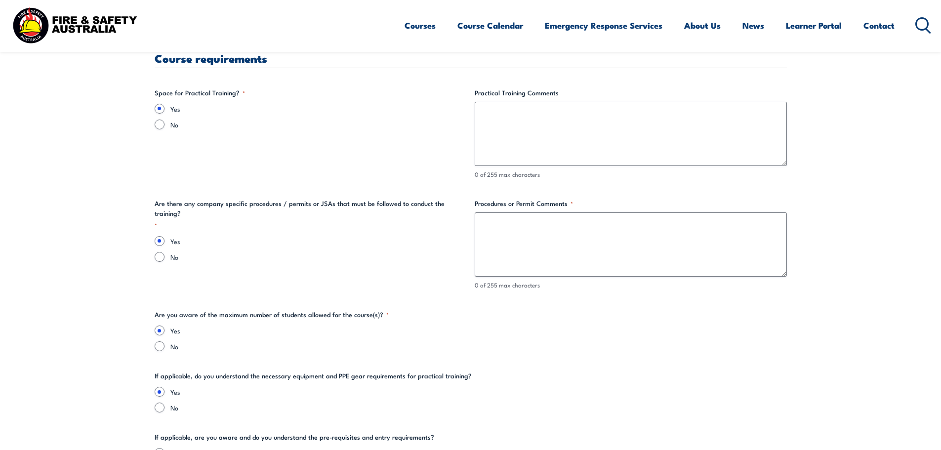
click at [165, 251] on fieldset "Are there any company specific procedures / permits or JSAs that must be follow…" at bounding box center [311, 244] width 312 height 91
click at [165, 252] on div "No" at bounding box center [311, 257] width 312 height 10
click at [163, 252] on div "No" at bounding box center [311, 257] width 312 height 10
click at [160, 252] on input "No" at bounding box center [160, 257] width 10 height 10
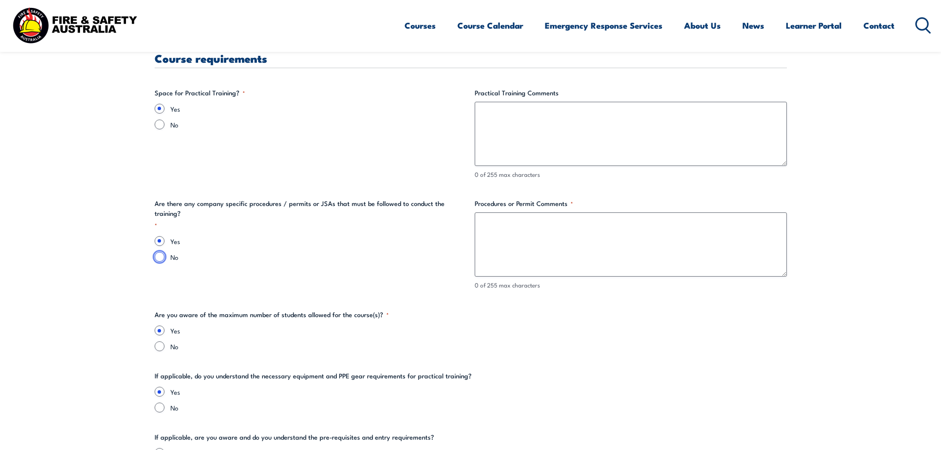
radio input "true"
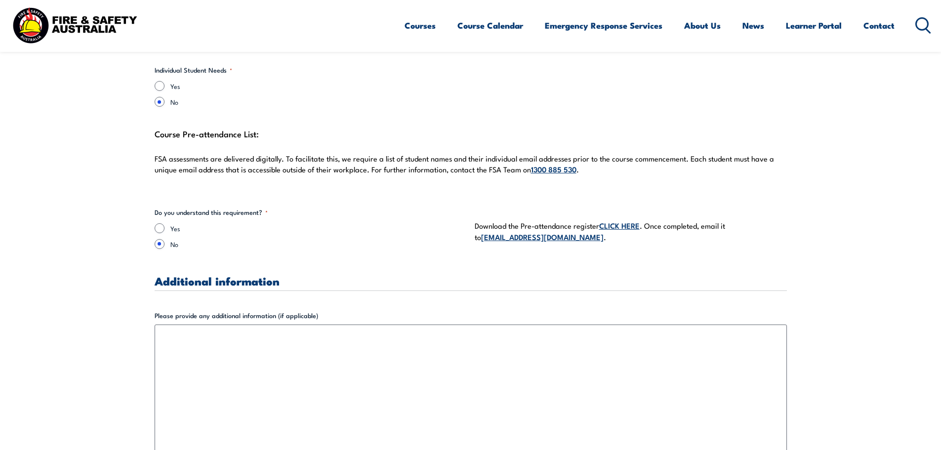
scroll to position [2653, 0]
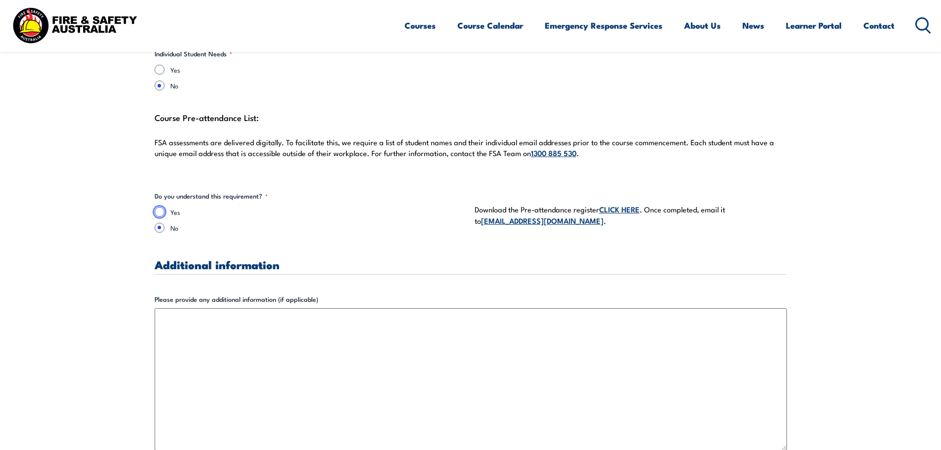
click at [160, 207] on input "Yes" at bounding box center [160, 212] width 10 height 10
radio input "true"
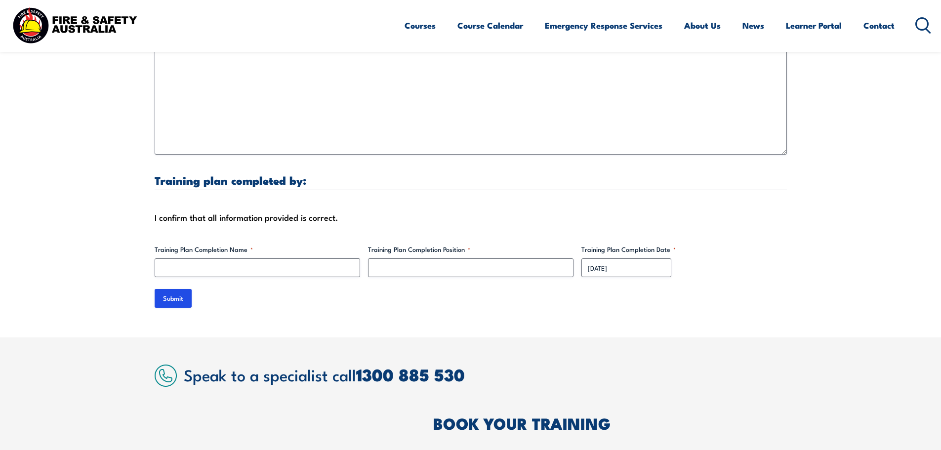
scroll to position [2950, 0]
click at [179, 258] on input "Training Plan Completion Name *" at bounding box center [257, 267] width 205 height 19
click at [155, 259] on input "Training Plan Completion Name *" at bounding box center [257, 267] width 205 height 19
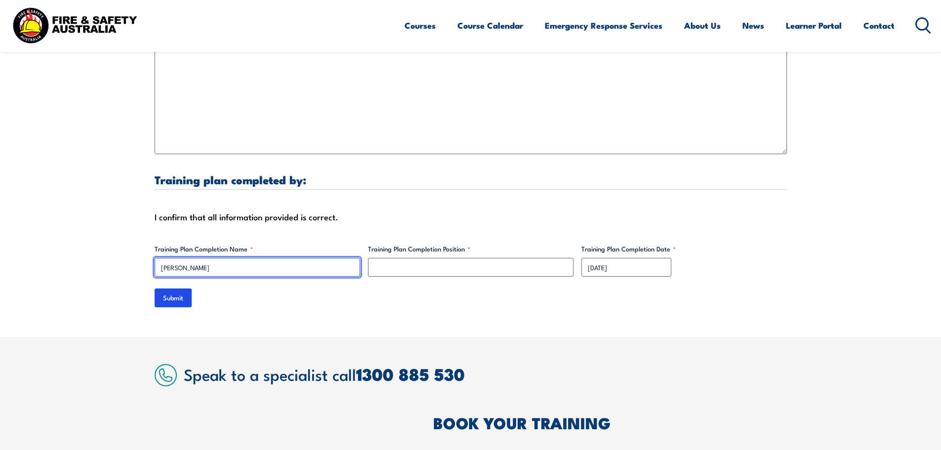
type input "[PERSON_NAME]"
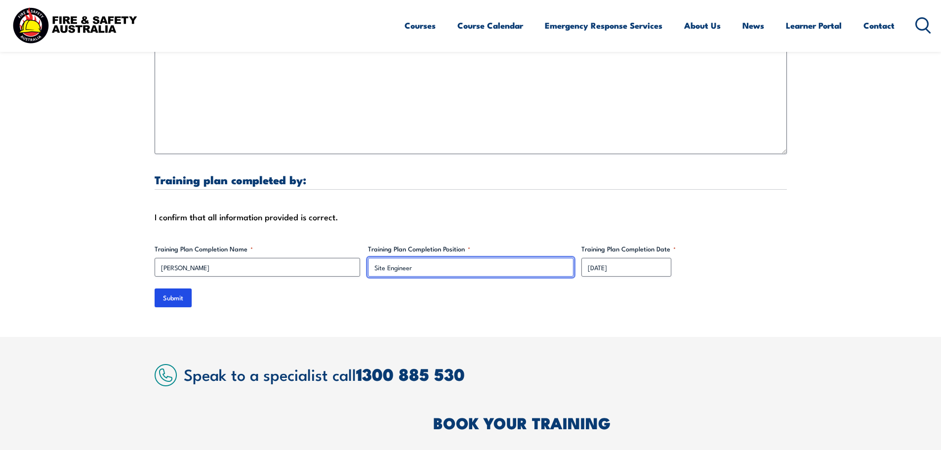
type input "Site Engineer"
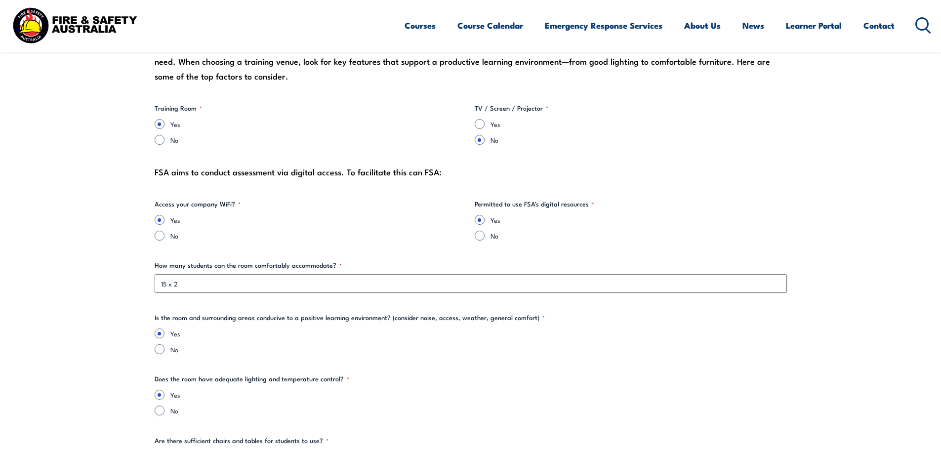
scroll to position [0, 0]
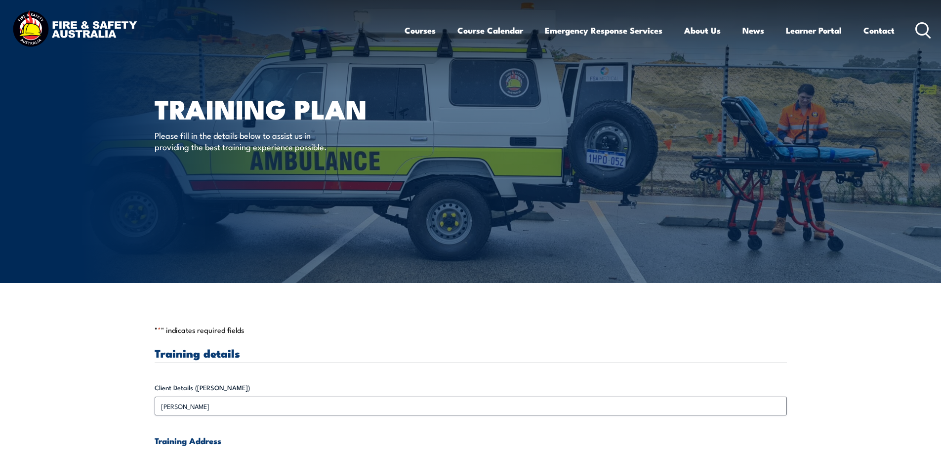
drag, startPoint x: 107, startPoint y: 370, endPoint x: 101, endPoint y: 130, distance: 240.1
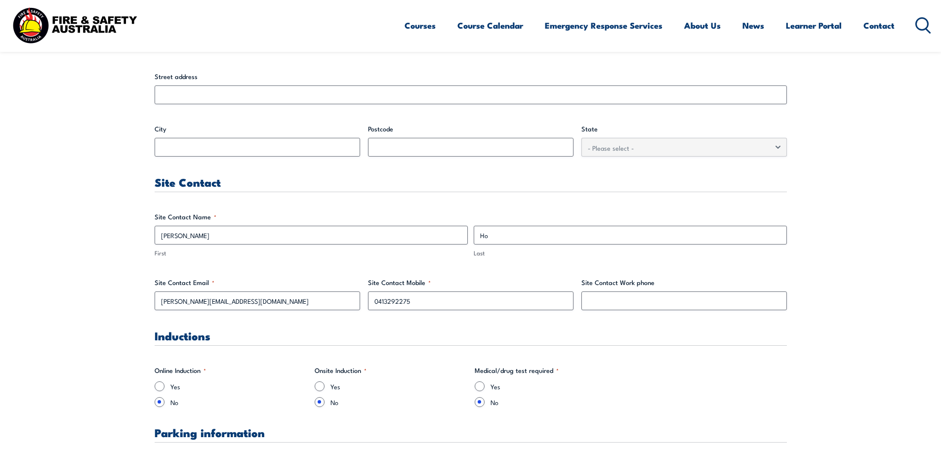
scroll to position [444, 0]
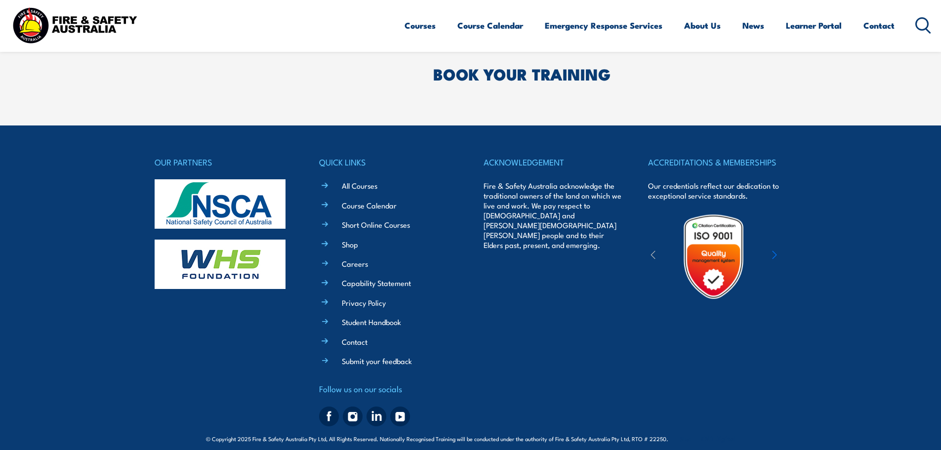
drag, startPoint x: 68, startPoint y: 140, endPoint x: 69, endPoint y: 352, distance: 211.9
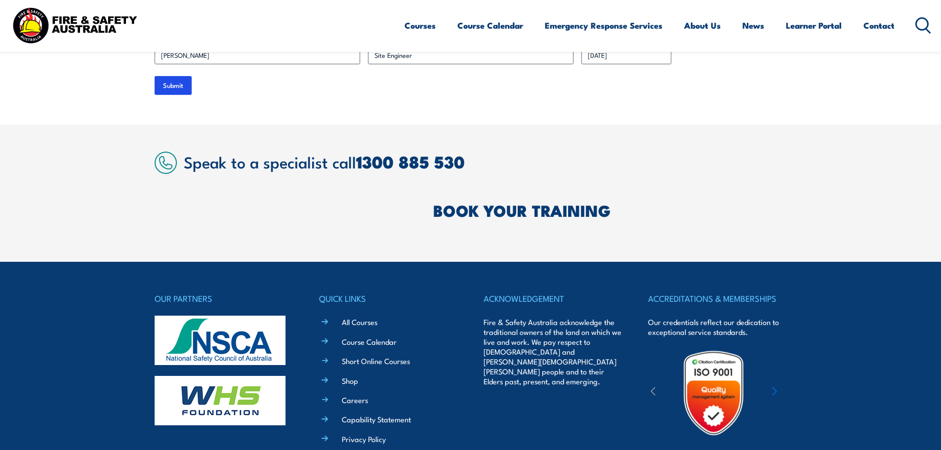
scroll to position [3051, 0]
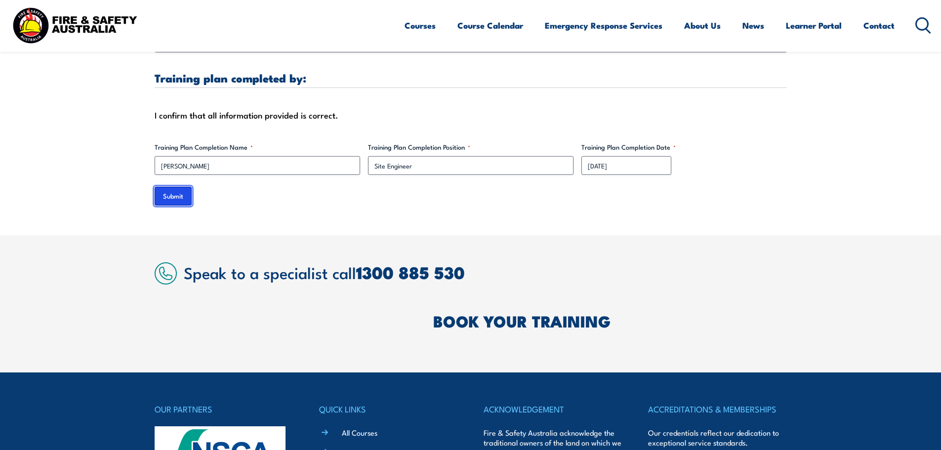
click at [175, 187] on input "Submit" at bounding box center [173, 196] width 37 height 19
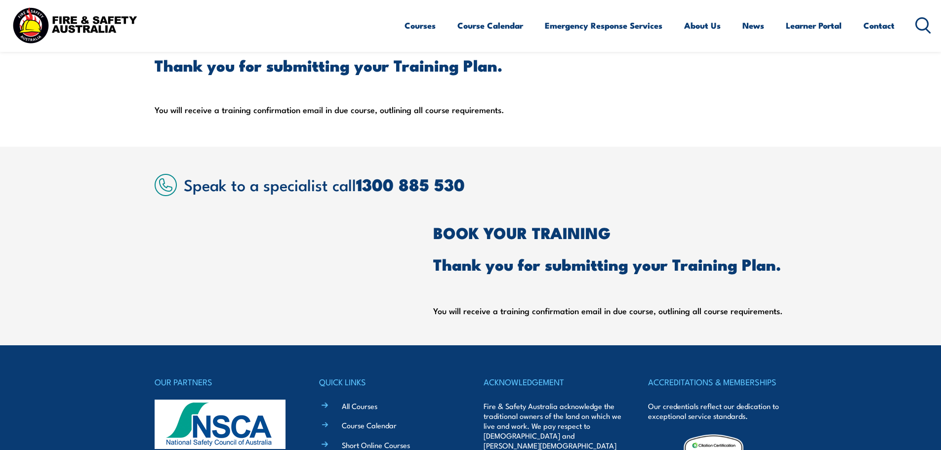
scroll to position [238, 0]
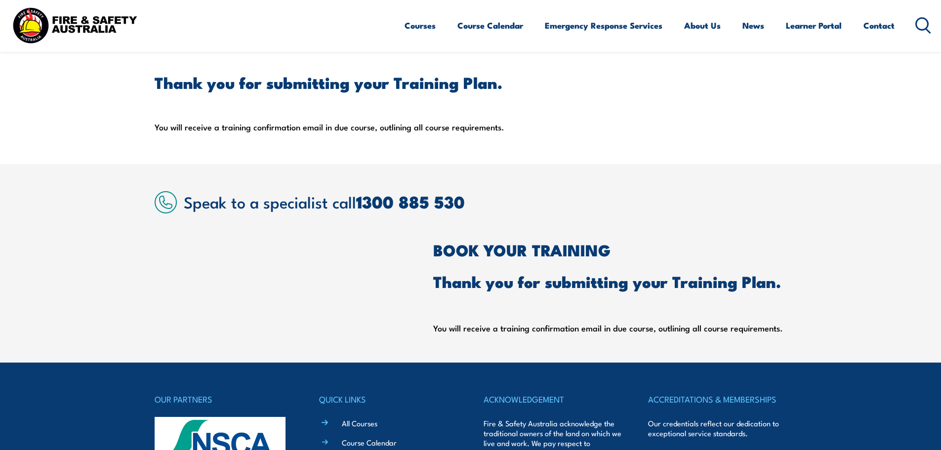
click at [36, 220] on section "Speak to a specialist call [PHONE_NUMBER] BOOK YOUR TRAINING Thank you for subm…" at bounding box center [470, 263] width 941 height 199
click at [201, 175] on section "Speak to a specialist call [PHONE_NUMBER] BOOK YOUR TRAINING Thank you for subm…" at bounding box center [470, 263] width 941 height 199
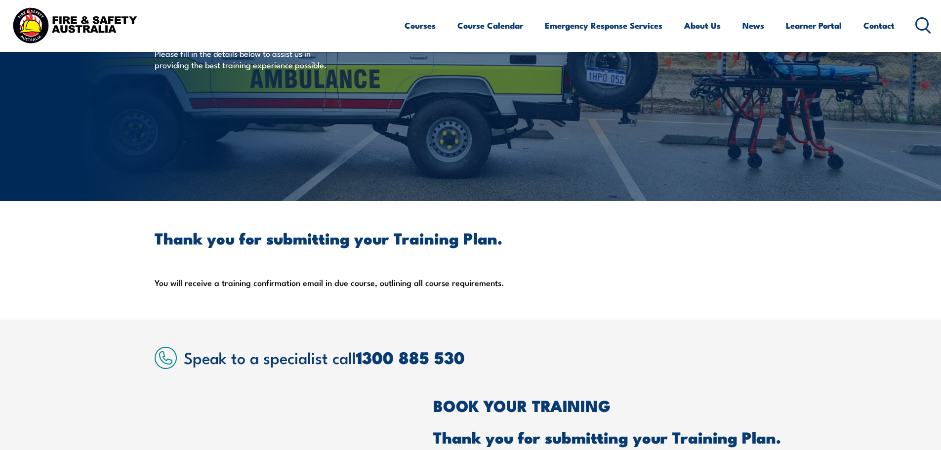
scroll to position [0, 0]
